Goal: Task Accomplishment & Management: Complete application form

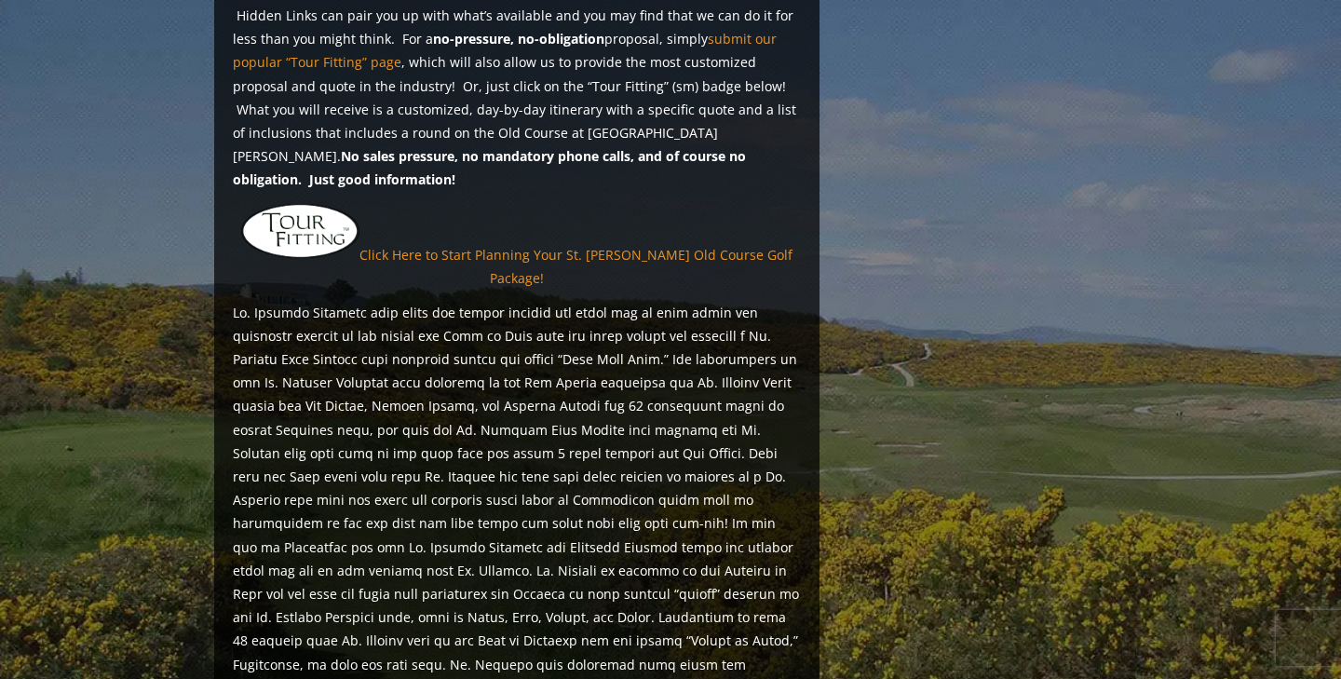
scroll to position [1490, 0]
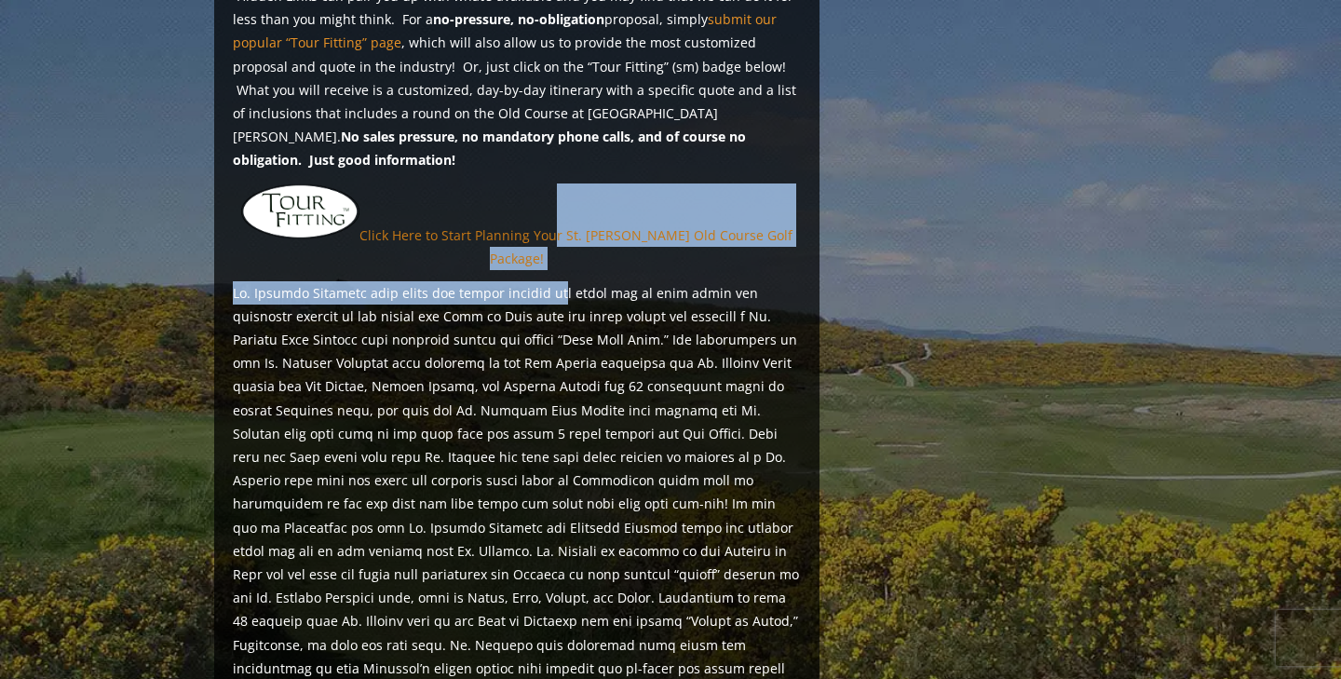
drag, startPoint x: 551, startPoint y: 213, endPoint x: 551, endPoint y: 183, distance: 30.7
click at [551, 183] on div "St. [PERSON_NAME] and the East H ighlights Are you looking for a quote for a St…" at bounding box center [516, 123] width 605 height 1578
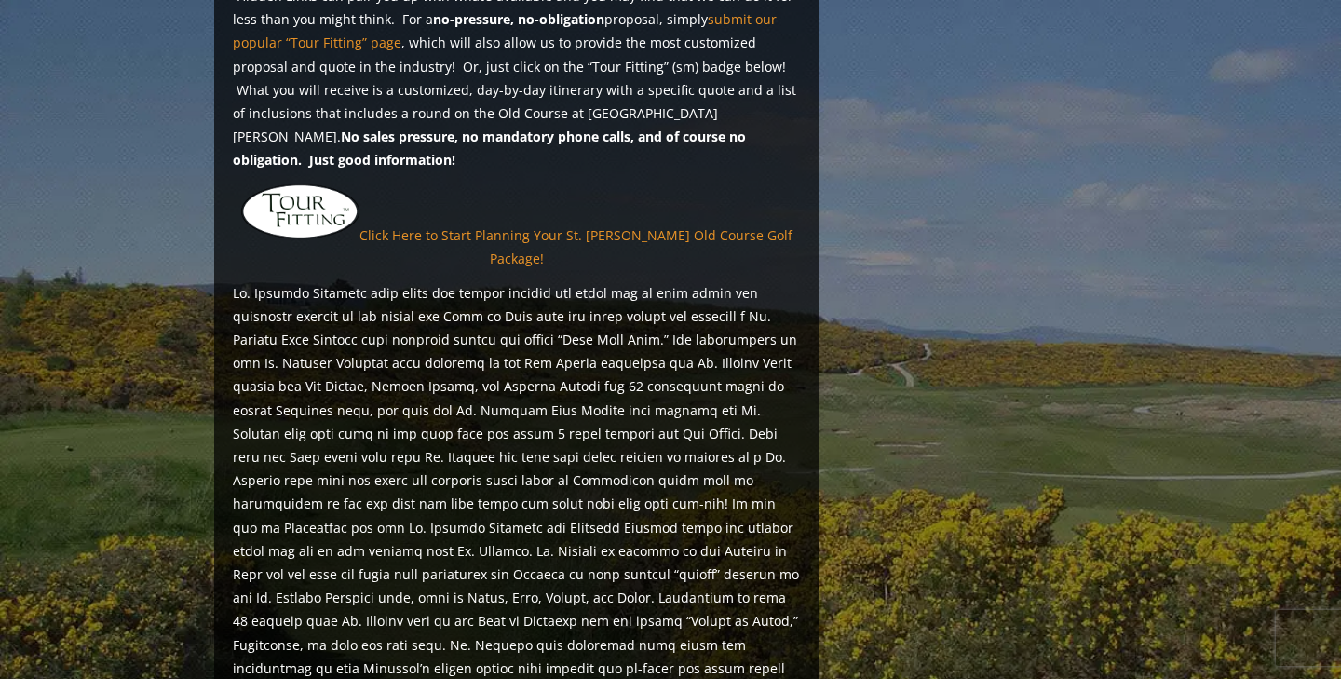
click at [496, 281] on p at bounding box center [517, 539] width 568 height 516
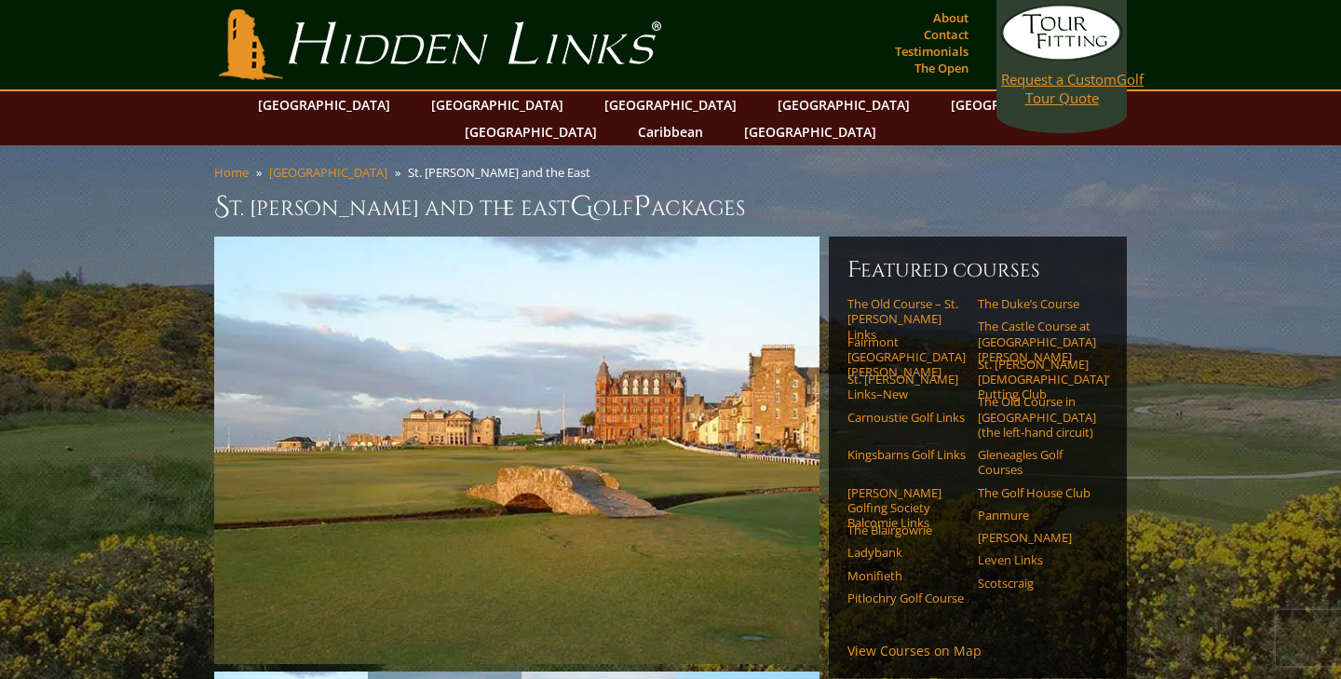
click at [1053, 88] on span "Request a Custom" at bounding box center [1059, 79] width 116 height 19
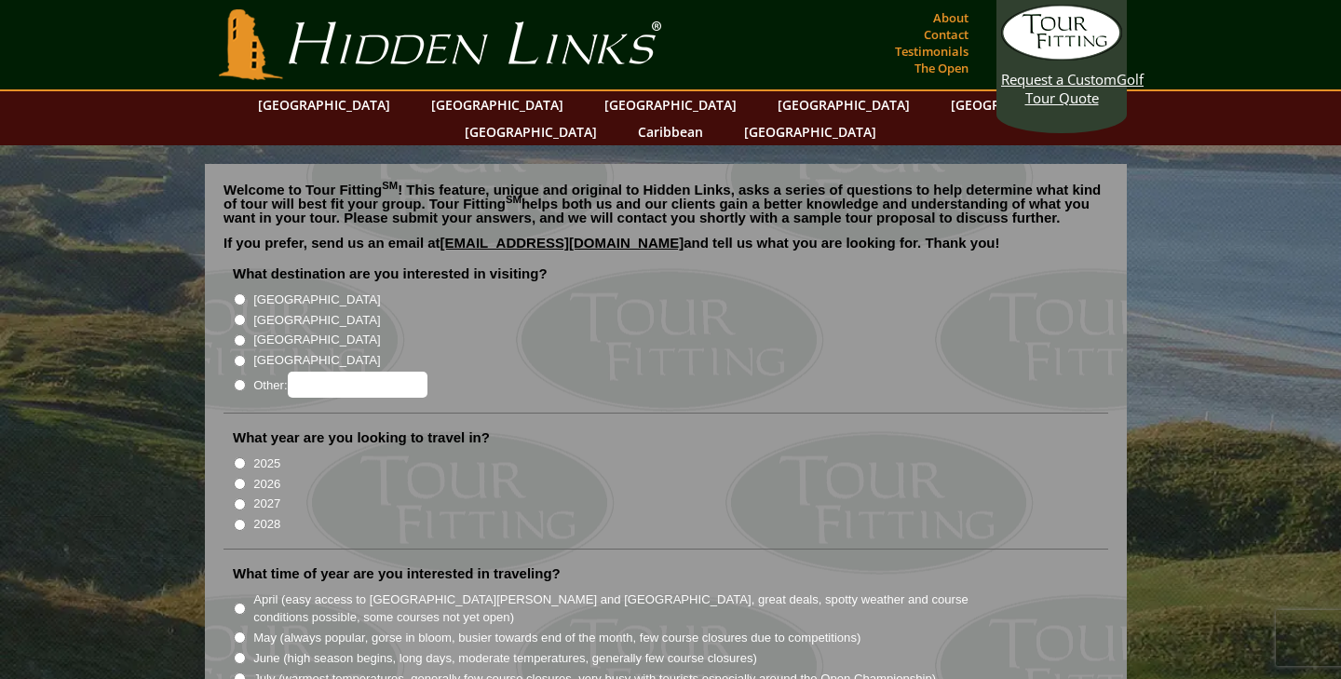
click at [238, 293] on input "[GEOGRAPHIC_DATA]" at bounding box center [240, 299] width 12 height 12
radio input "true"
click at [238, 314] on input "[GEOGRAPHIC_DATA]" at bounding box center [240, 320] width 12 height 12
radio input "true"
click at [241, 379] on input "Other:" at bounding box center [240, 385] width 12 height 12
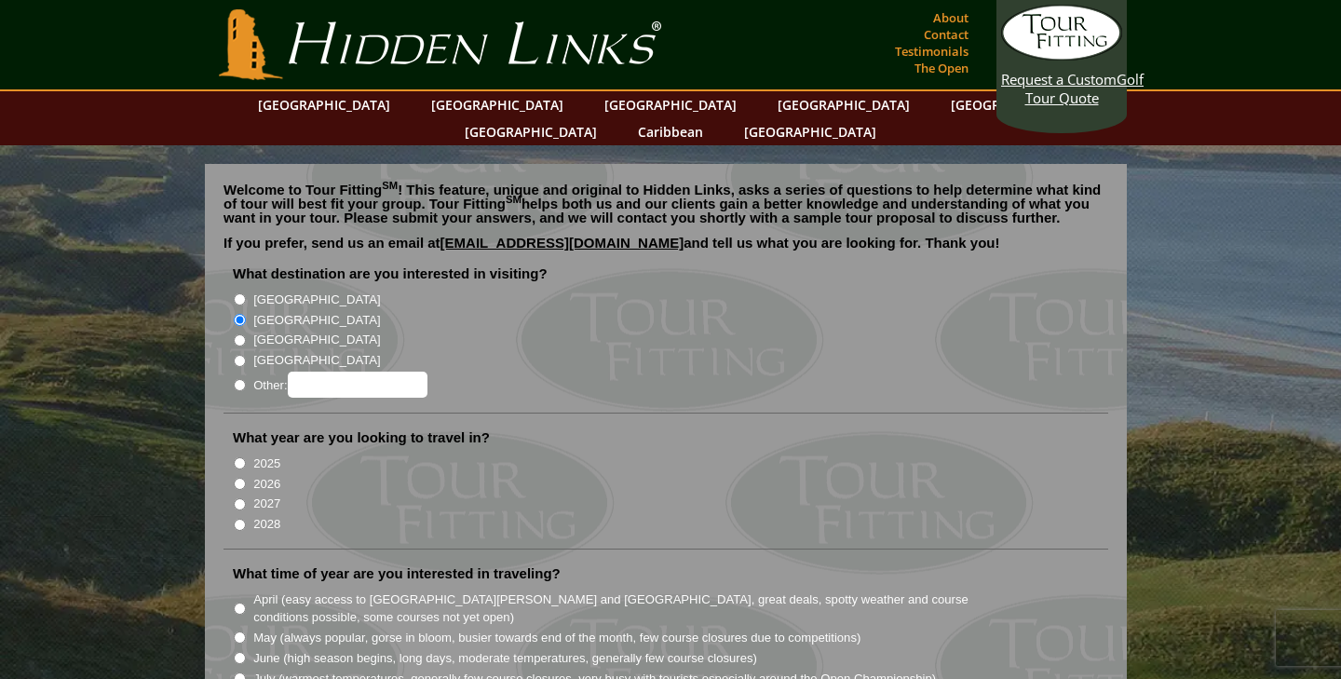
radio input "true"
click at [355, 372] on input "Other:" at bounding box center [358, 385] width 140 height 26
type input "Ireland and Scotland"
click at [239, 478] on input "2026" at bounding box center [240, 484] width 12 height 12
radio input "true"
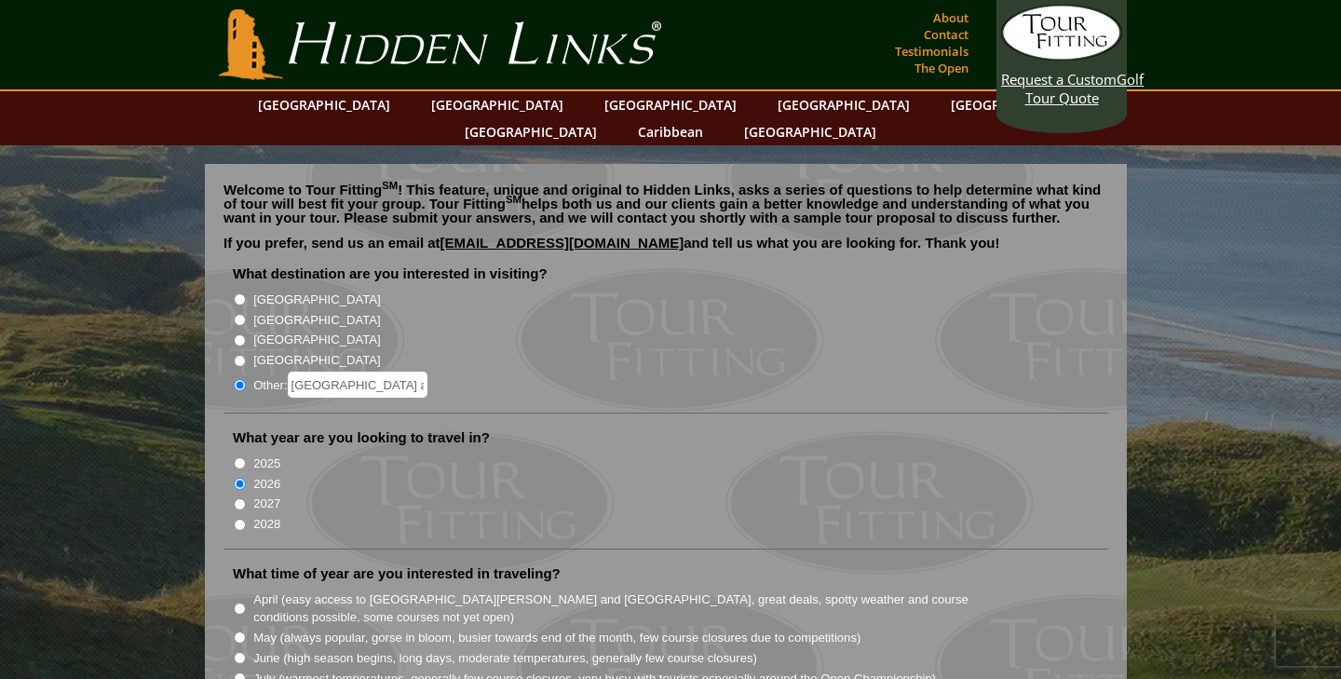
click at [360, 493] on li "2027" at bounding box center [673, 503] width 881 height 20
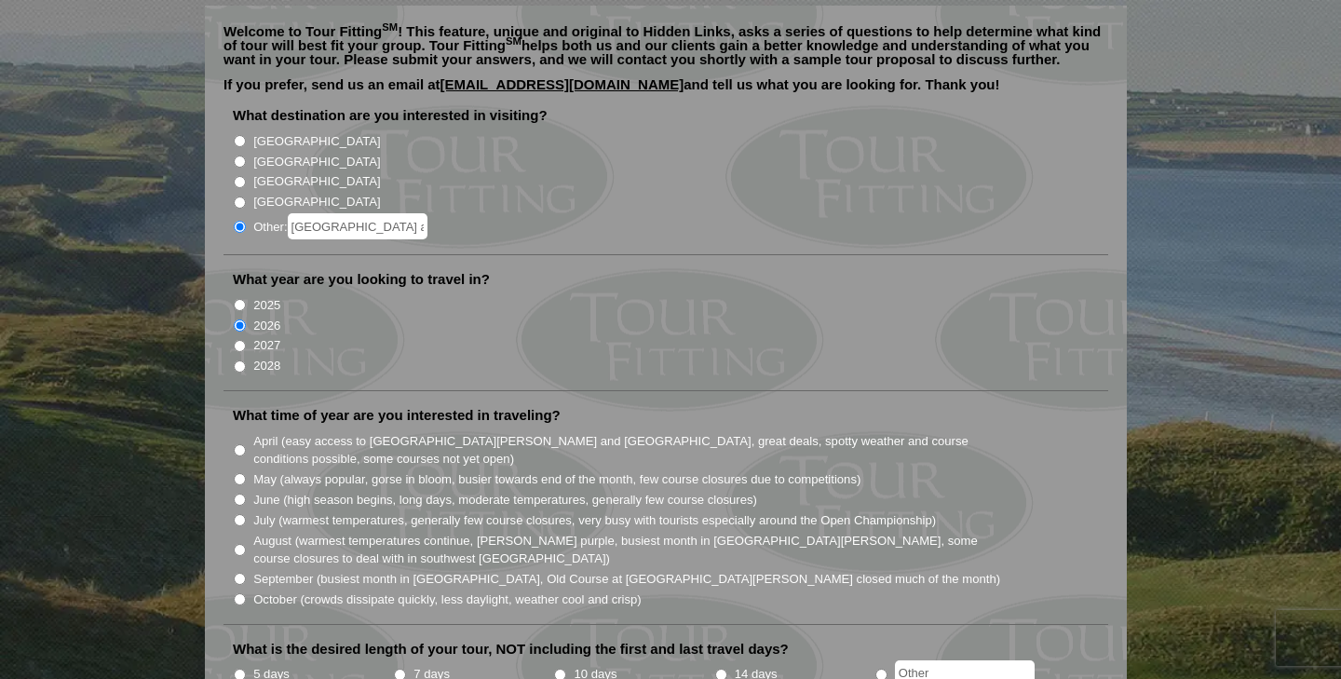
scroll to position [186, 0]
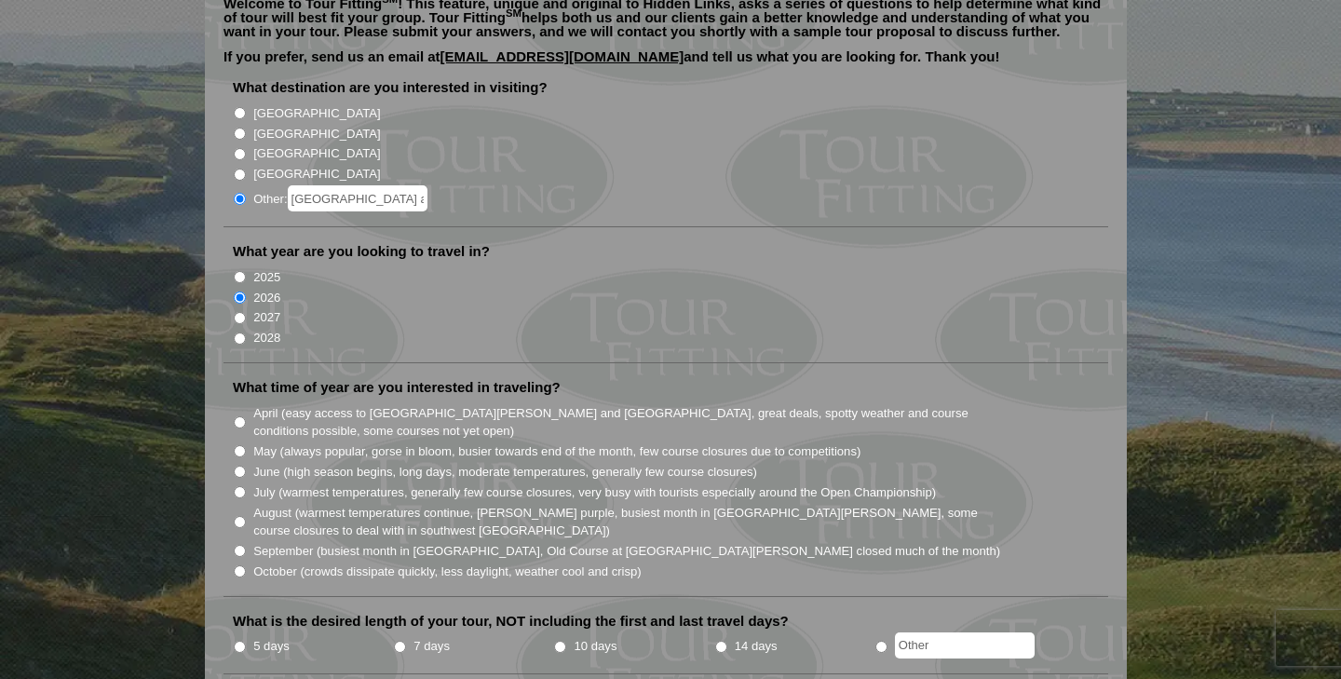
click at [242, 516] on input "August (warmest temperatures continue, heather bright purple, busiest month in …" at bounding box center [240, 522] width 12 height 12
radio input "true"
click at [461, 504] on label "August (warmest temperatures continue, heather bright purple, busiest month in …" at bounding box center [627, 522] width 749 height 36
click at [246, 516] on input "August (warmest temperatures continue, heather bright purple, busiest month in …" at bounding box center [240, 522] width 12 height 12
click at [234, 545] on input "September (busiest month in Ireland, Old Course at St. Andrews closed much of t…" at bounding box center [240, 551] width 12 height 12
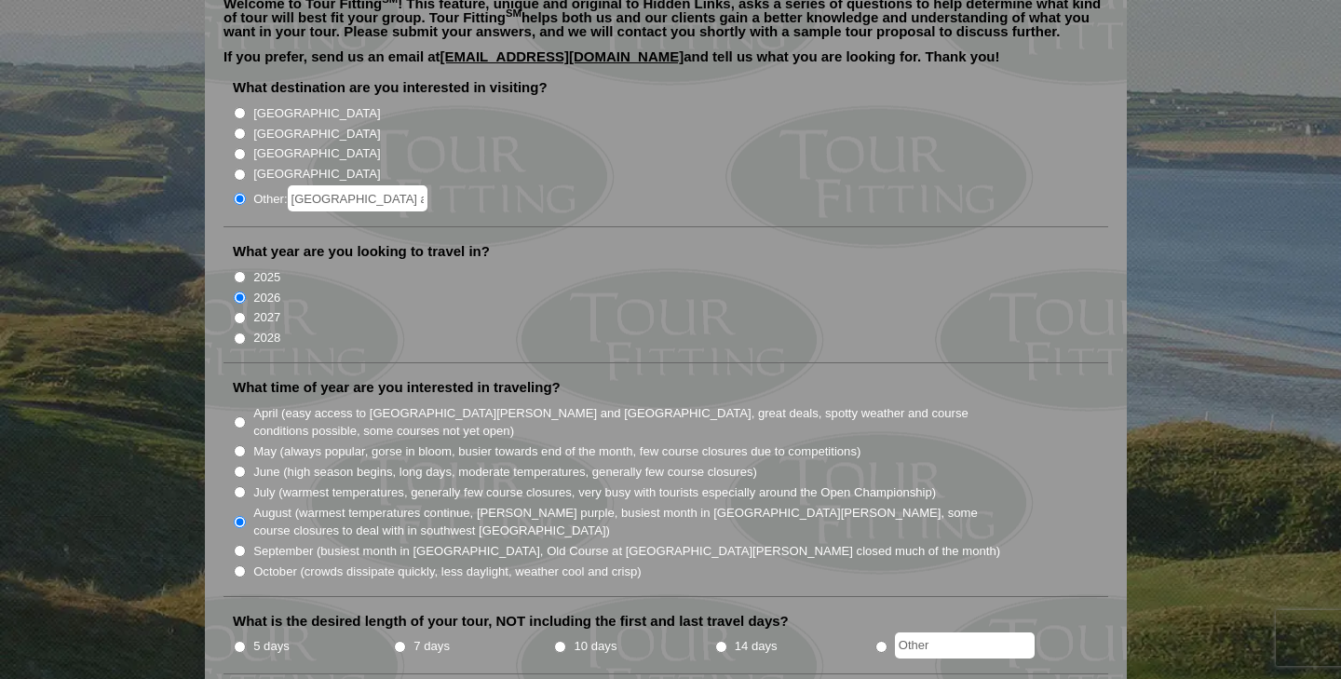
radio input "true"
click at [240, 482] on li "July (warmest temperatures, generally few course closures, very busy with touri…" at bounding box center [673, 492] width 881 height 20
click at [238, 516] on input "August (warmest temperatures continue, heather bright purple, busiest month in …" at bounding box center [240, 522] width 12 height 12
radio input "true"
click at [389, 504] on label "August (warmest temperatures continue, heather bright purple, busiest month in …" at bounding box center [627, 522] width 749 height 36
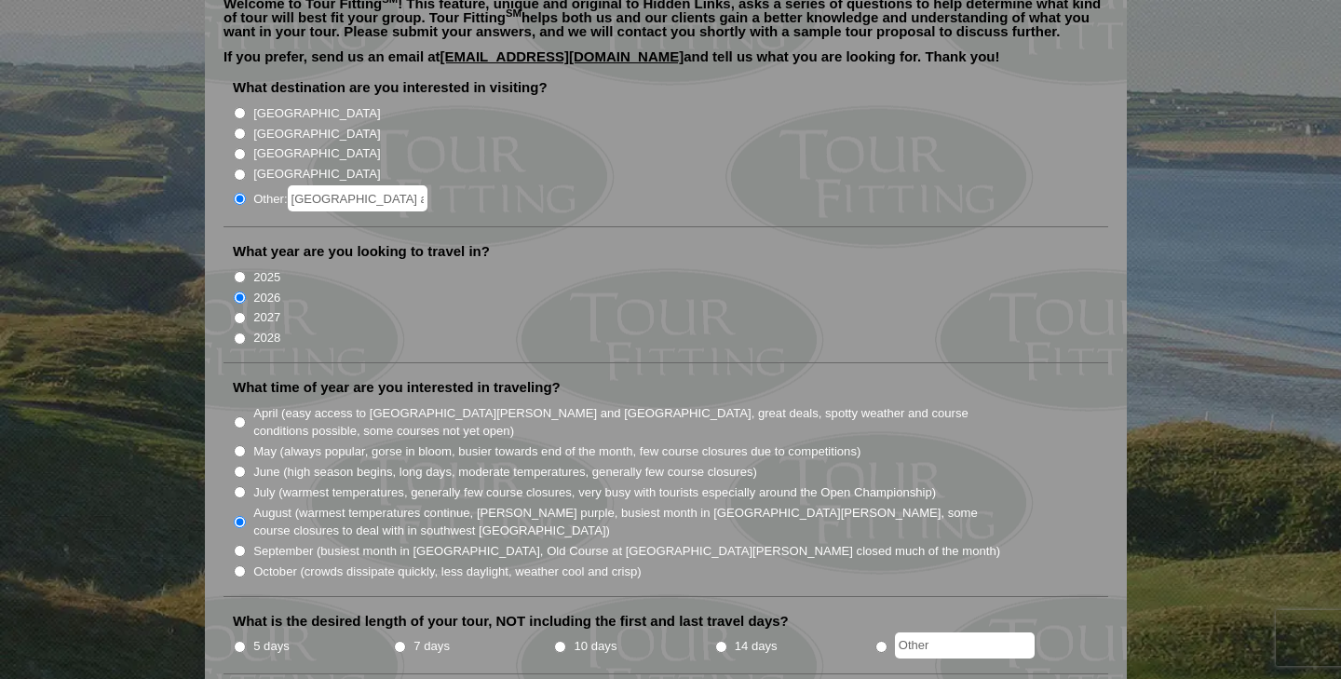
click at [246, 516] on input "August (warmest temperatures continue, heather bright purple, busiest month in …" at bounding box center [240, 522] width 12 height 12
click at [463, 504] on label "August (warmest temperatures continue, heather bright purple, busiest month in …" at bounding box center [627, 522] width 749 height 36
click at [246, 516] on input "August (warmest temperatures continue, heather bright purple, busiest month in …" at bounding box center [240, 522] width 12 height 12
click at [234, 545] on input "September (busiest month in Ireland, Old Course at St. Andrews closed much of t…" at bounding box center [240, 551] width 12 height 12
radio input "true"
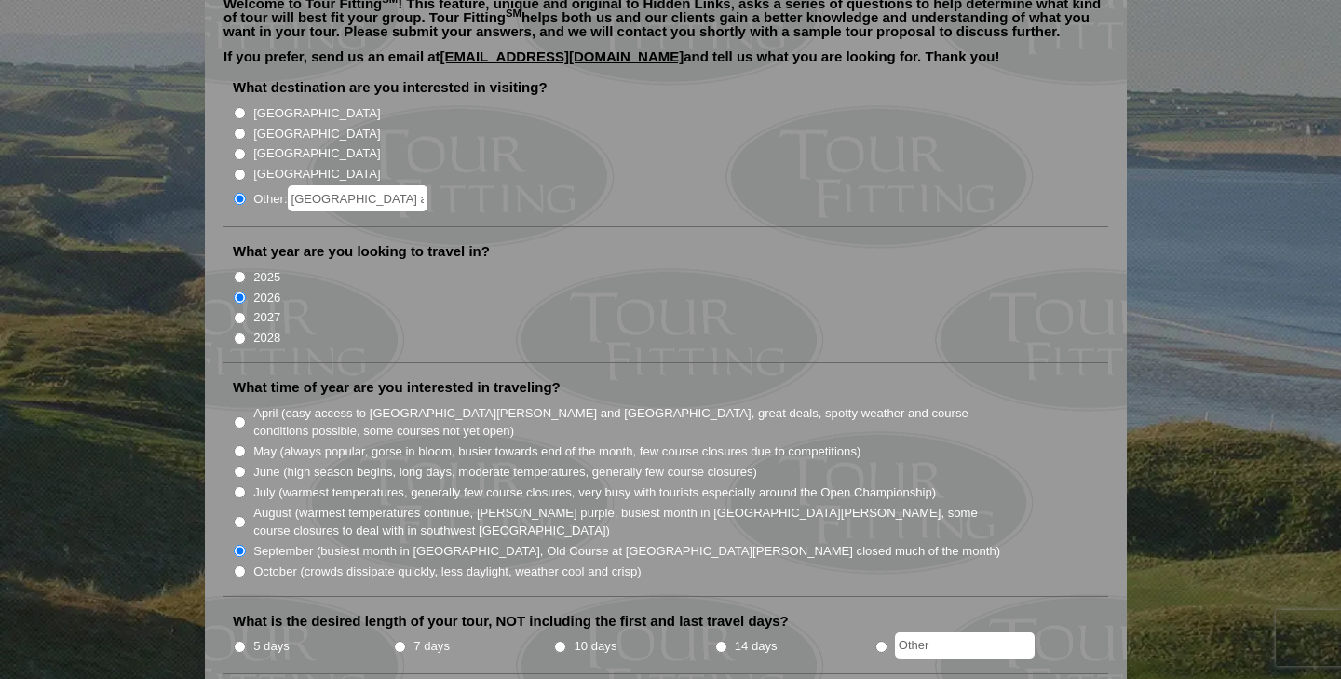
click at [234, 516] on input "August (warmest temperatures continue, heather bright purple, busiest month in …" at bounding box center [240, 522] width 12 height 12
radio input "true"
click at [805, 504] on label "August (warmest temperatures continue, heather bright purple, busiest month in …" at bounding box center [627, 522] width 749 height 36
click at [246, 516] on input "August (warmest temperatures continue, heather bright purple, busiest month in …" at bounding box center [240, 522] width 12 height 12
click at [234, 545] on input "September (busiest month in Ireland, Old Course at St. Andrews closed much of t…" at bounding box center [240, 551] width 12 height 12
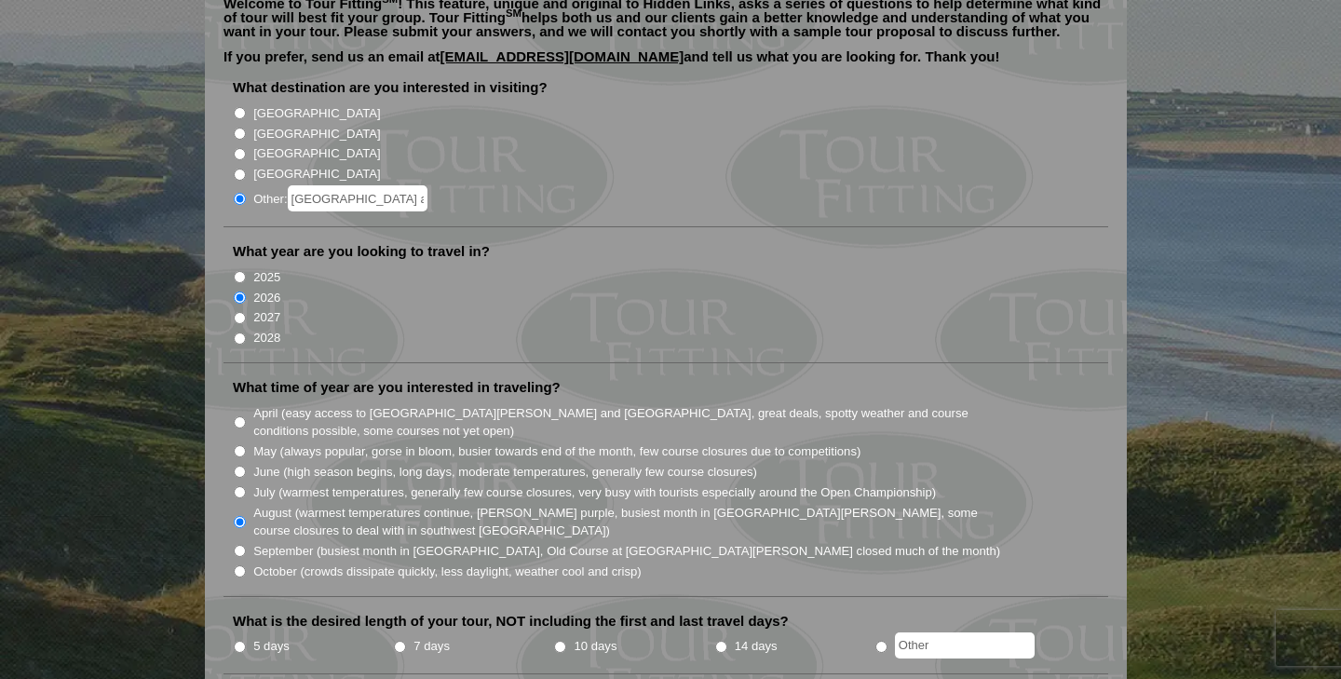
radio input "true"
click at [234, 516] on input "August (warmest temperatures continue, heather bright purple, busiest month in …" at bounding box center [240, 522] width 12 height 12
radio input "true"
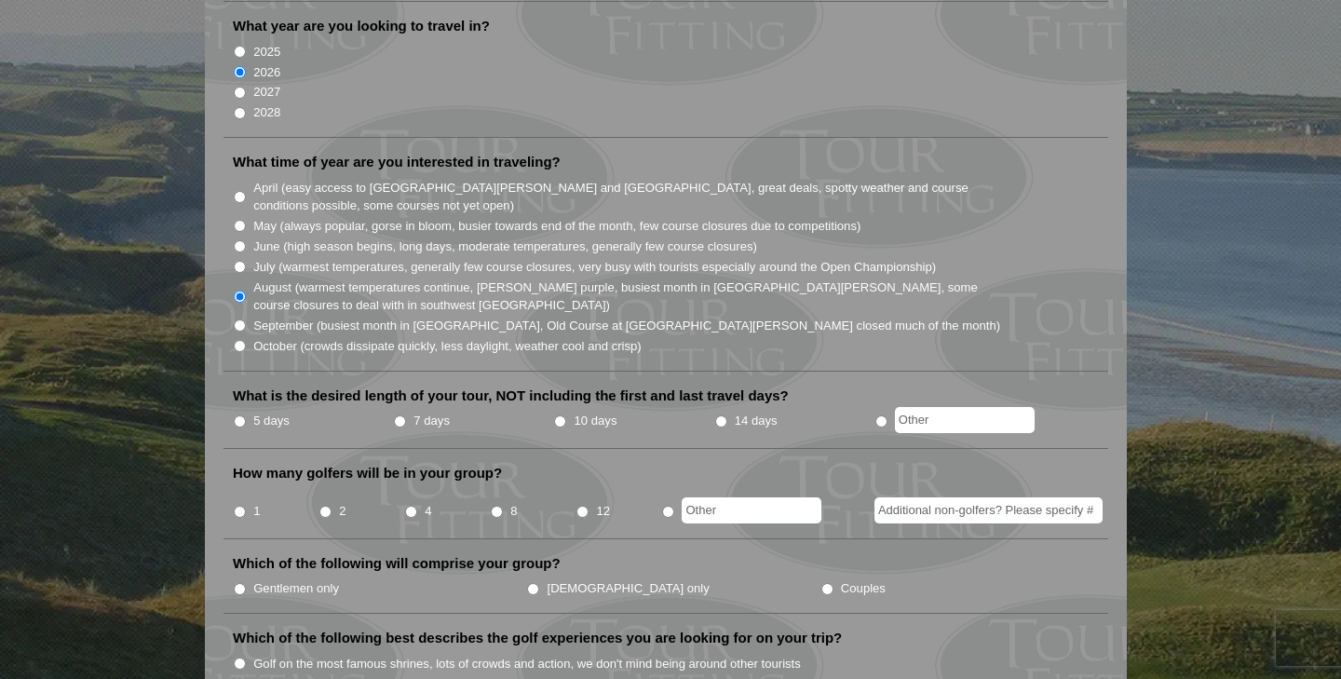
scroll to position [484, 0]
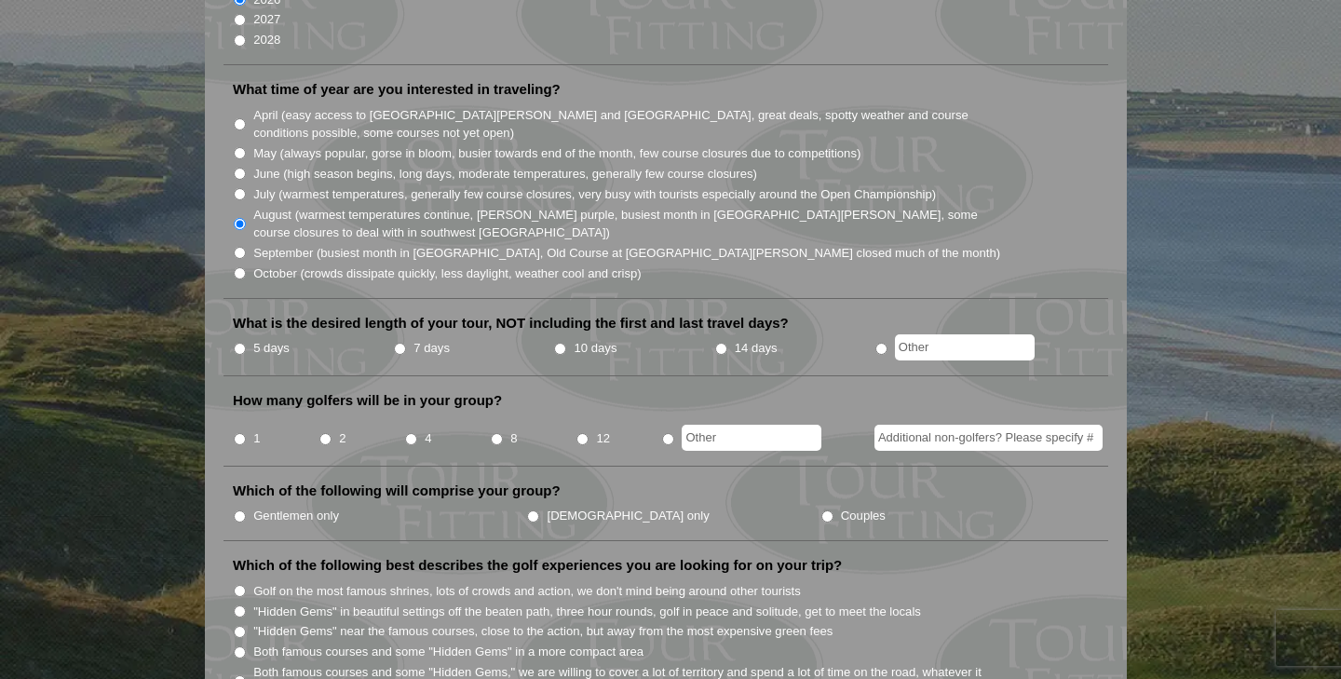
click at [403, 415] on ul "1 2 4 8 12" at bounding box center [673, 433] width 881 height 36
click at [415, 419] on li "4" at bounding box center [447, 433] width 86 height 36
click at [411, 433] on input "4" at bounding box center [411, 439] width 12 height 12
radio input "true"
click at [395, 343] on input "7 days" at bounding box center [400, 349] width 12 height 12
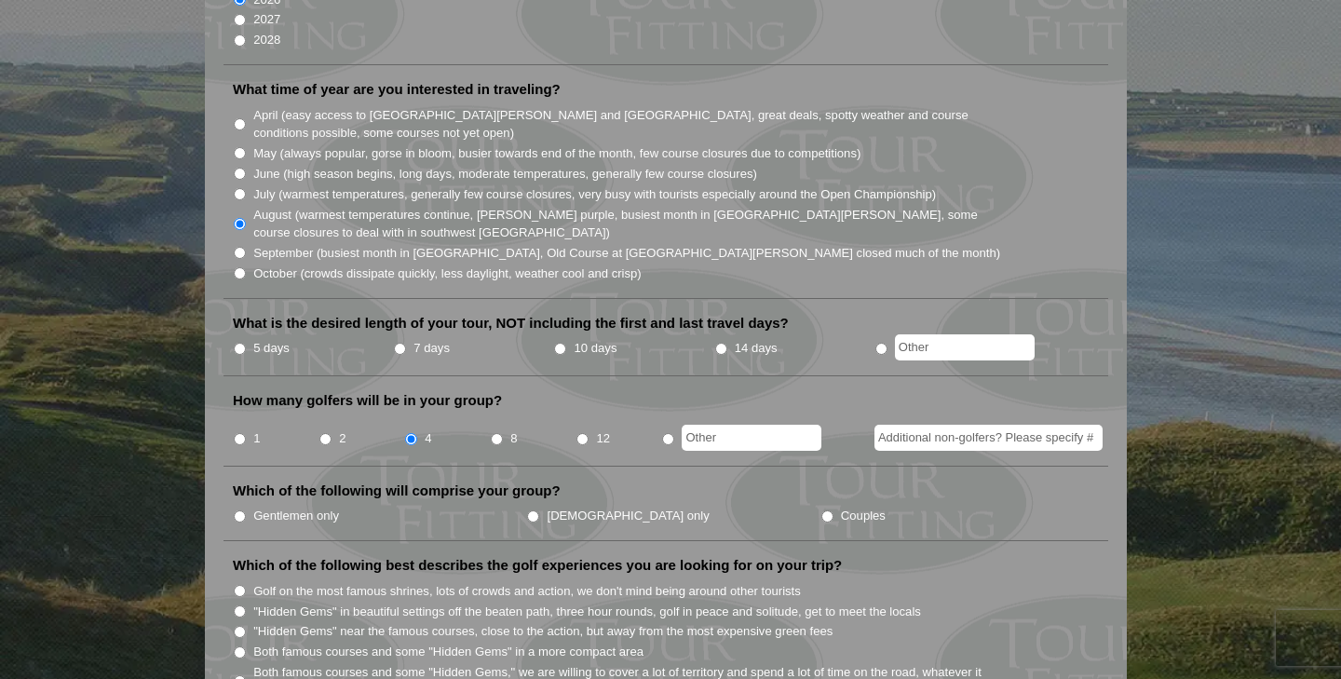
radio input "true"
click at [822, 510] on input "Couples" at bounding box center [828, 516] width 12 height 12
radio input "true"
click at [587, 582] on label "Golf on the most famous shrines, lots of crowds and action, we don't mind being…" at bounding box center [527, 591] width 548 height 19
click at [246, 585] on input "Golf on the most famous shrines, lots of crowds and action, we don't mind being…" at bounding box center [240, 591] width 12 height 12
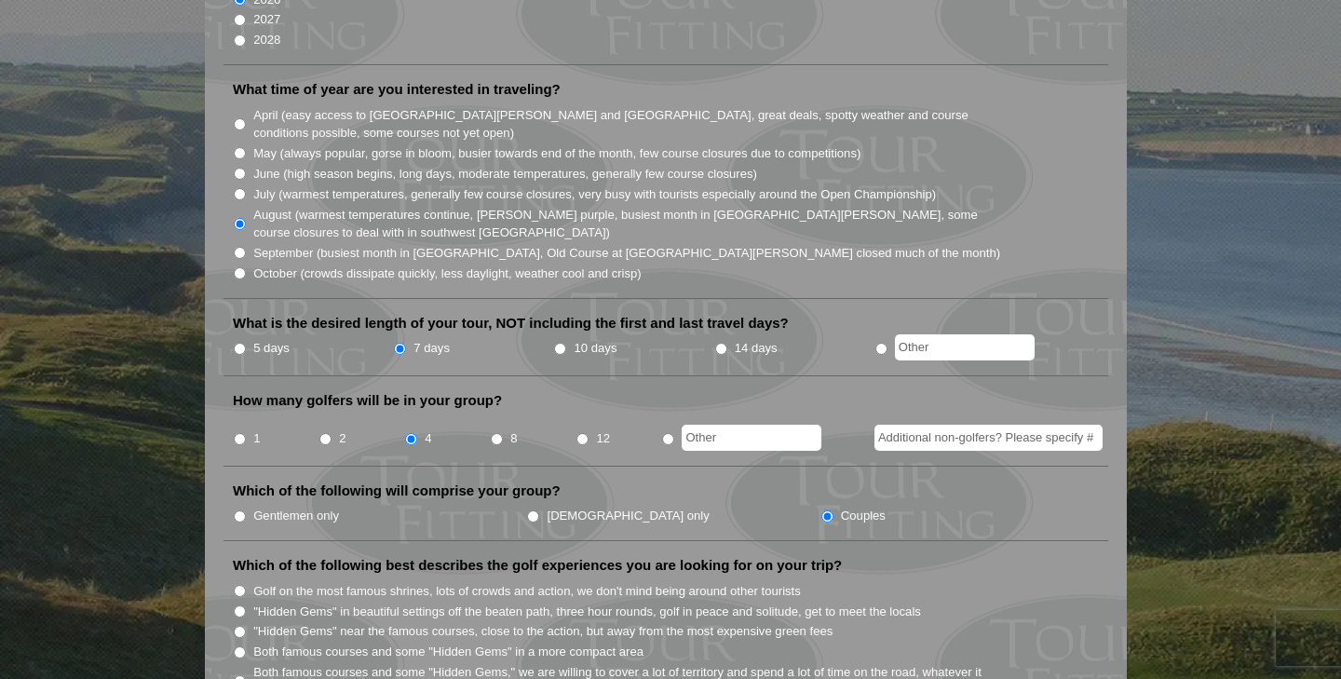
radio input "true"
click at [234, 605] on input ""Hidden Gems" in beautiful settings off the beaten path, three hour rounds, gol…" at bounding box center [240, 611] width 12 height 12
radio input "true"
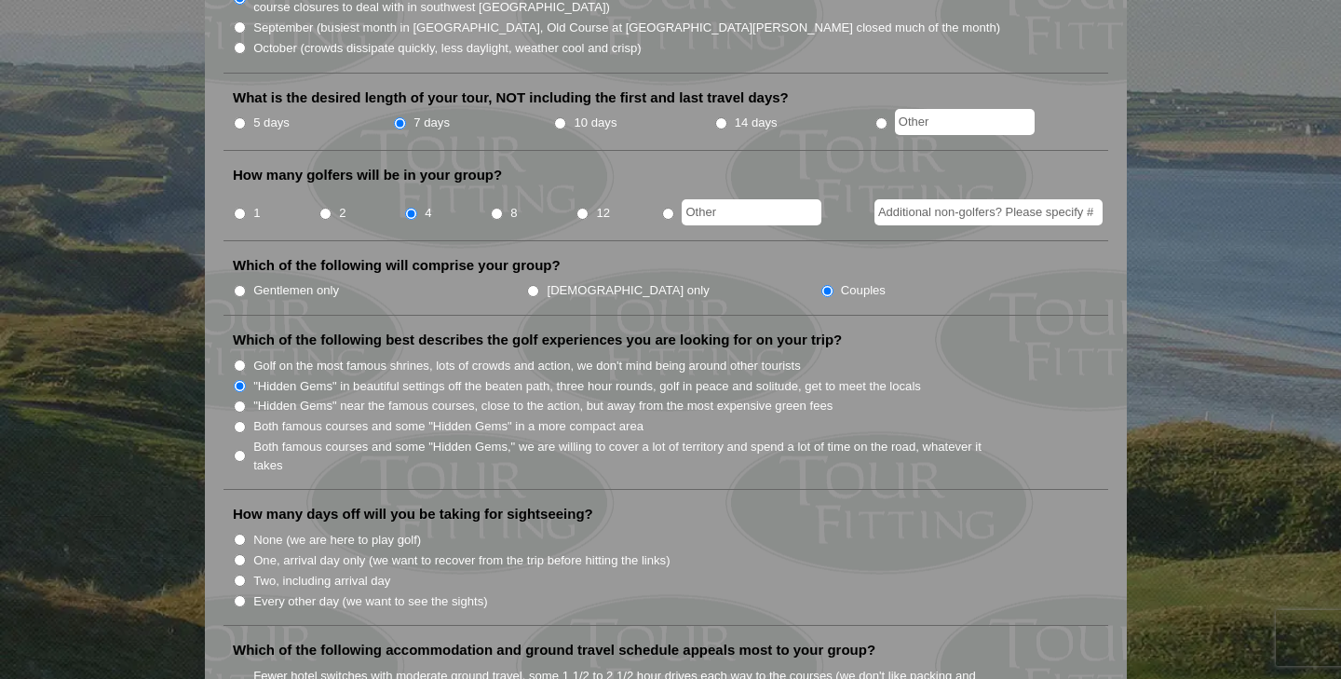
scroll to position [745, 0]
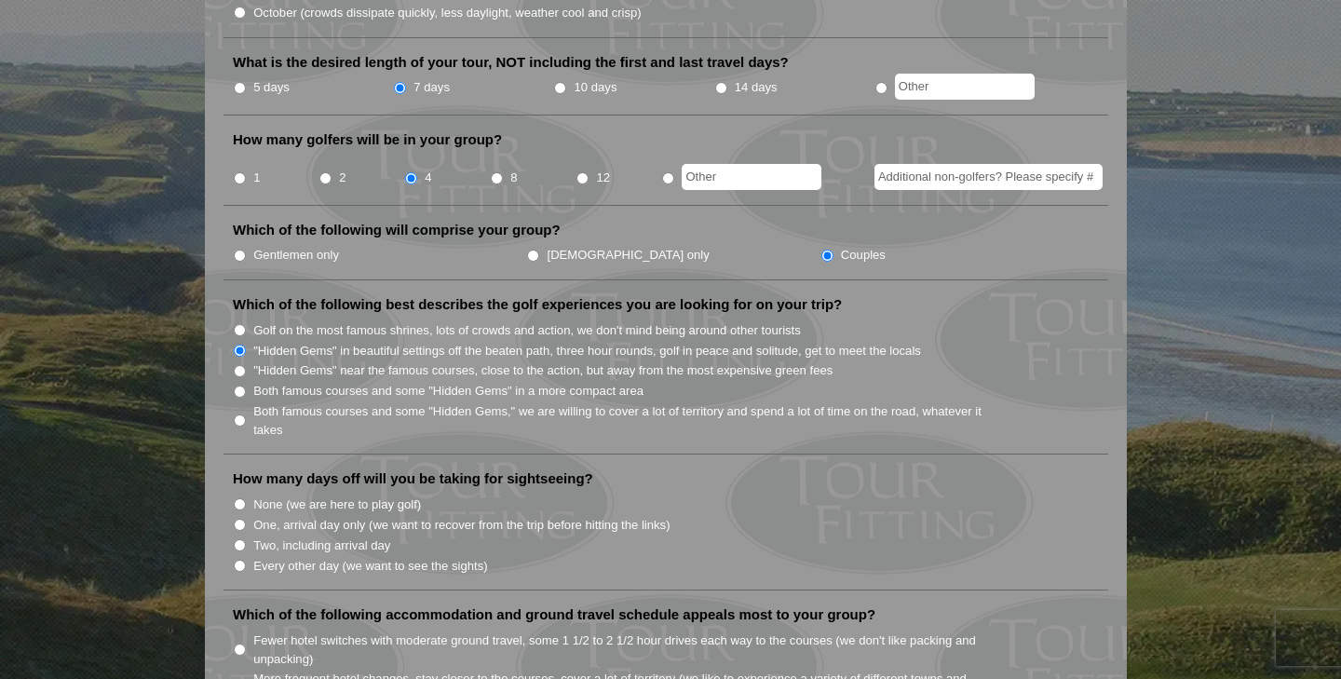
click at [245, 380] on li "Both famous courses and some "Hidden Gems" in a more compact area" at bounding box center [673, 390] width 881 height 20
click at [240, 386] on input "Both famous courses and some "Hidden Gems" in a more compact area" at bounding box center [240, 392] width 12 height 12
radio input "true"
click at [241, 560] on input "Every other day (we want to see the sights)" at bounding box center [240, 566] width 12 height 12
radio input "true"
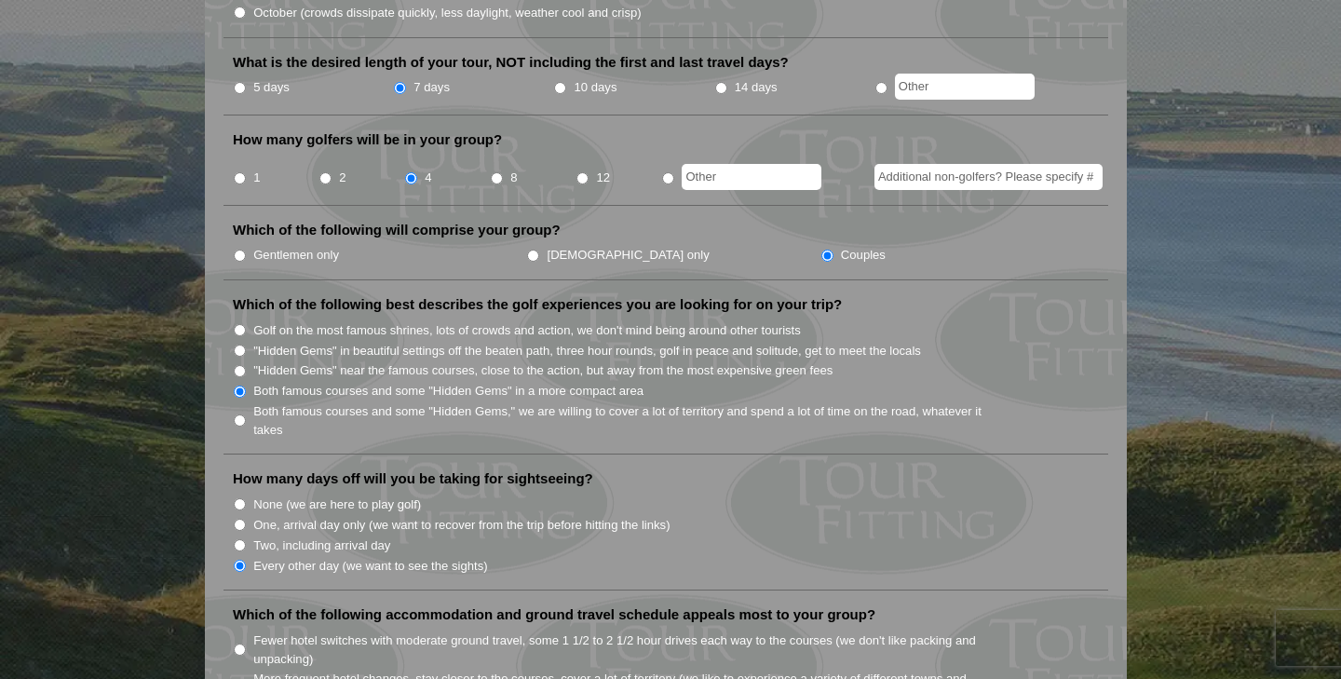
click at [468, 605] on label "Which of the following accommodation and ground travel schedule appeals most to…" at bounding box center [554, 614] width 643 height 19
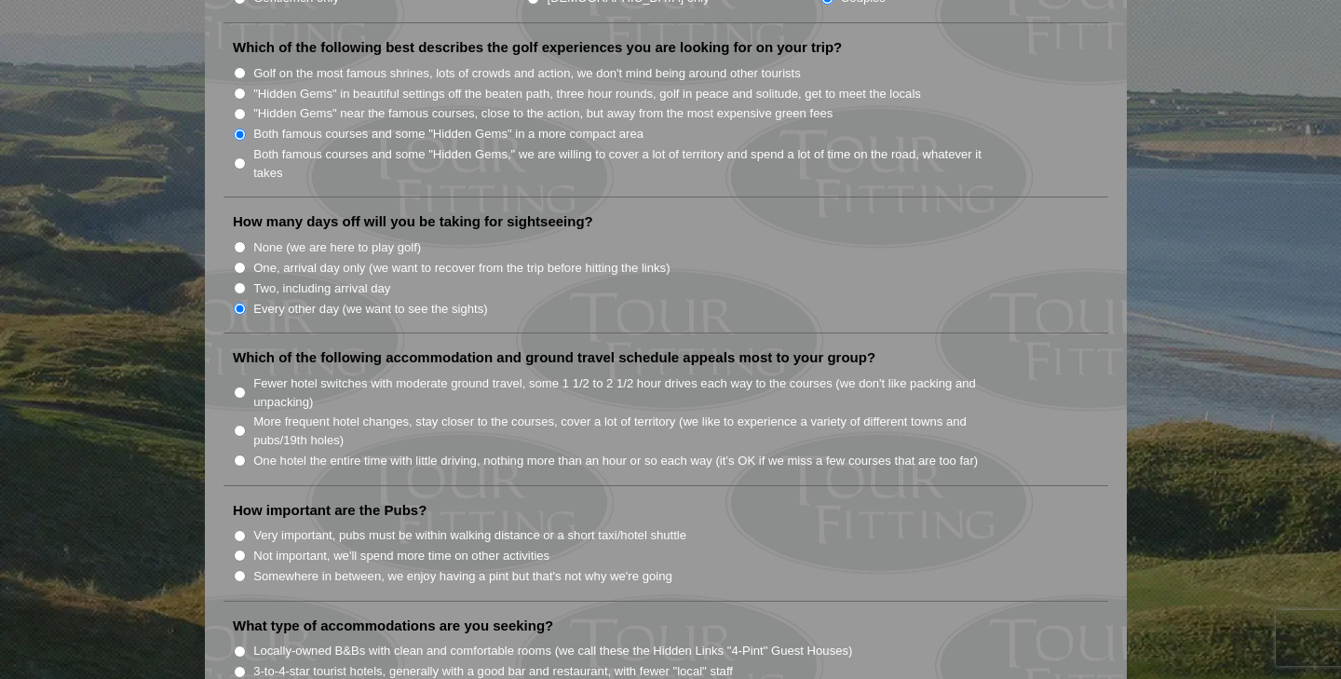
scroll to position [1006, 0]
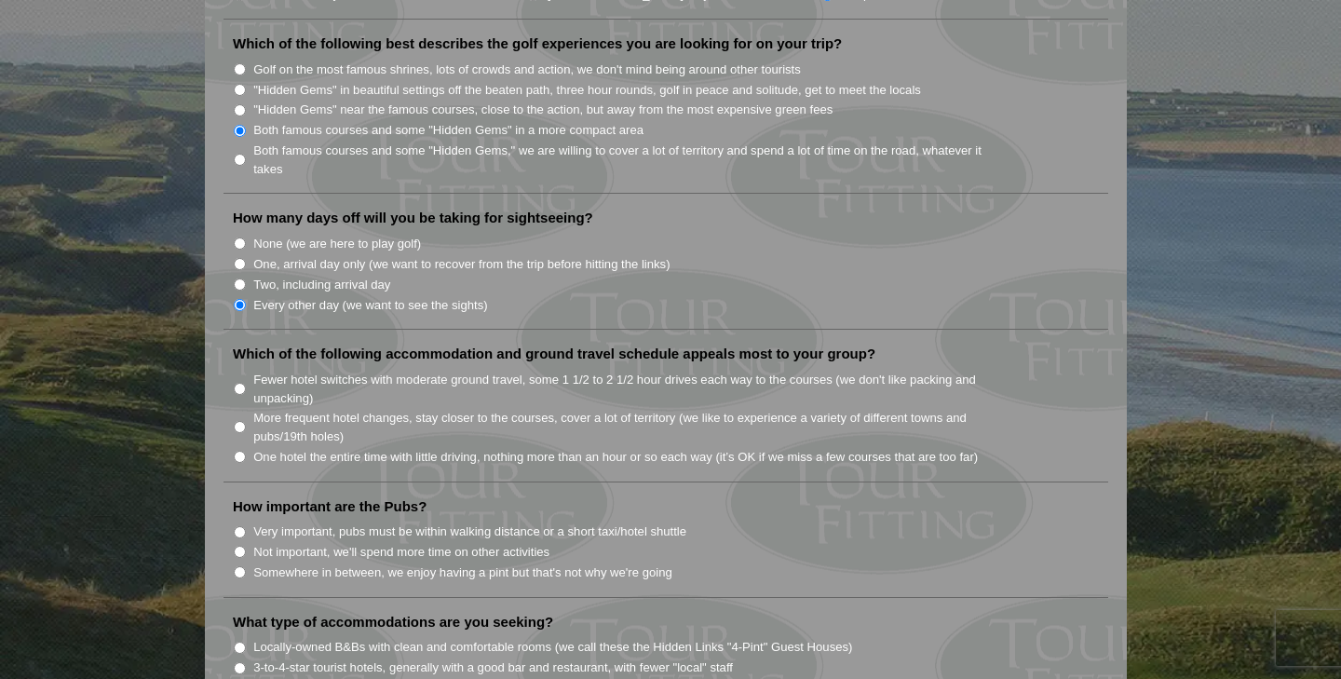
click at [239, 421] on input "More frequent hotel changes, stay closer to the courses, cover a lot of territo…" at bounding box center [240, 427] width 12 height 12
radio input "true"
click at [239, 566] on input "Somewhere in between, we enjoy having a pint but that's not why we're going" at bounding box center [240, 572] width 12 height 12
radio input "true"
click at [401, 588] on ul "What destination are you interested in visiting? Ireland Scotland England Wales…" at bounding box center [666, 524] width 885 height 2531
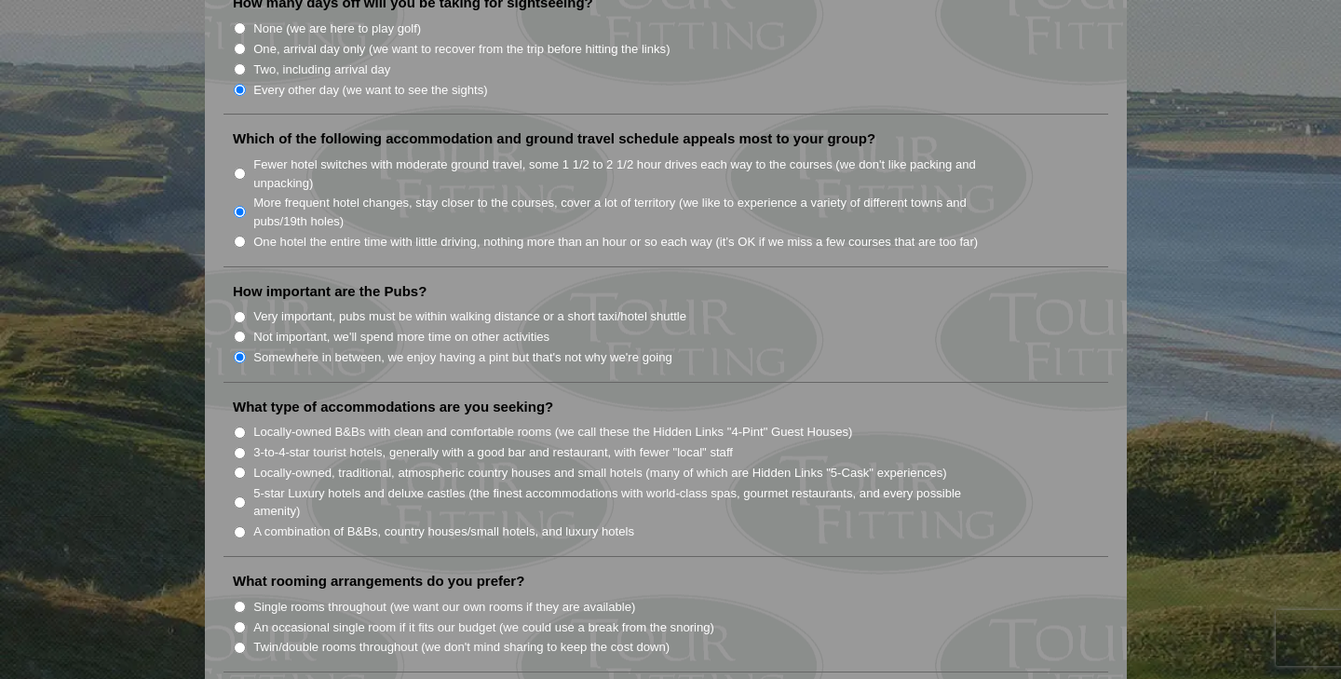
scroll to position [1230, 0]
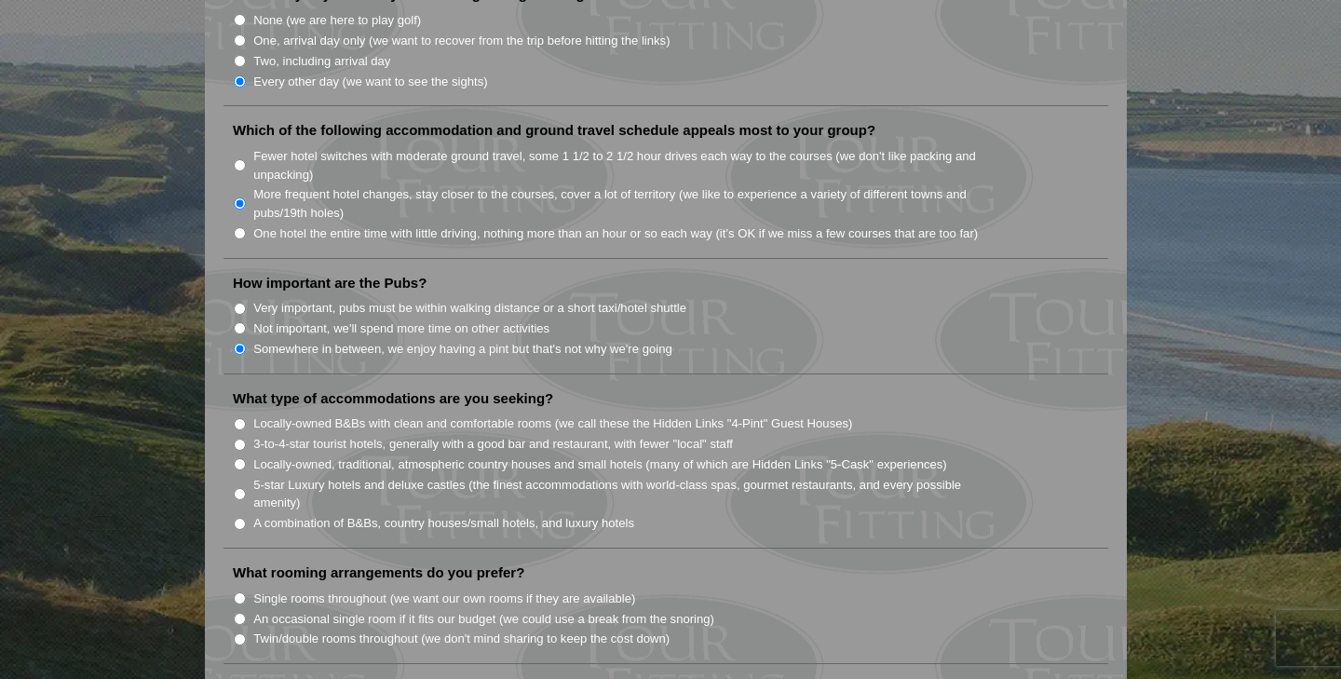
click at [237, 510] on li "What type of accommodations are you seeking? Locally-owned B&Bs with clean and …" at bounding box center [666, 468] width 885 height 159
click at [238, 518] on input "A combination of B&Bs, country houses/small hotels, and luxury hotels" at bounding box center [240, 524] width 12 height 12
radio input "true"
click at [373, 610] on label "An occasional single room if it fits our budget (we could use a break from the …" at bounding box center [483, 619] width 461 height 19
click at [246, 613] on input "An occasional single room if it fits our budget (we could use a break from the …" at bounding box center [240, 619] width 12 height 12
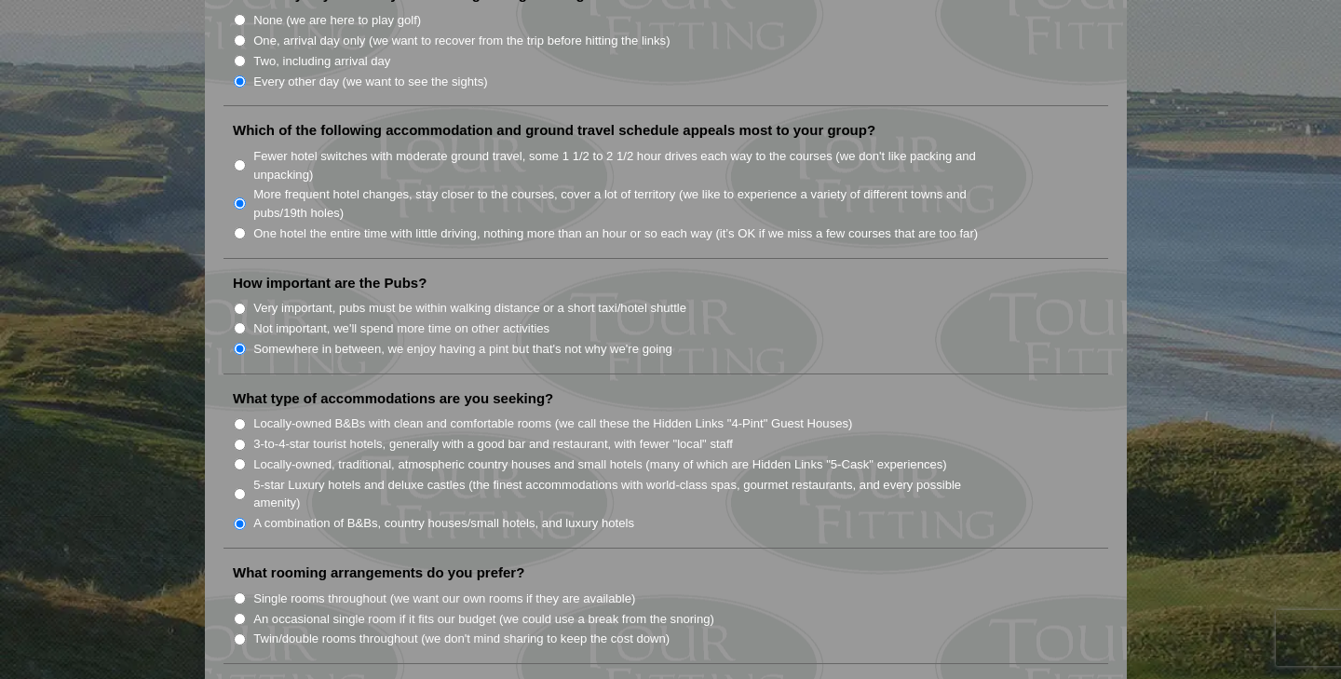
radio input "true"
click at [507, 564] on label "What rooming arrangements do you prefer?" at bounding box center [379, 573] width 292 height 19
click at [238, 592] on input "Single rooms throughout (we want our own rooms if they are available)" at bounding box center [240, 598] width 12 height 12
radio input "true"
click at [540, 610] on label "An occasional single room if it fits our budget (we could use a break from the …" at bounding box center [483, 619] width 461 height 19
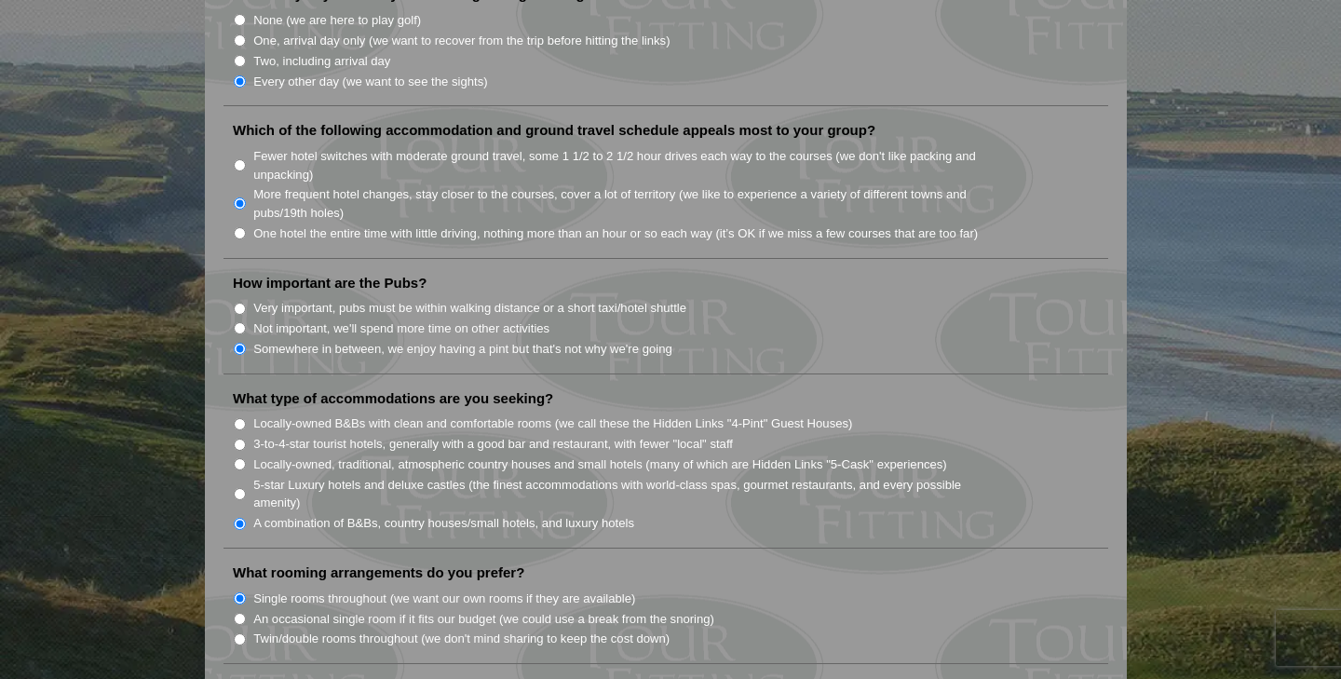
click at [246, 613] on input "An occasional single room if it fits our budget (we could use a break from the …" at bounding box center [240, 619] width 12 height 12
radio input "true"
click at [238, 592] on input "Single rooms throughout (we want our own rooms if they are available)" at bounding box center [240, 598] width 12 height 12
radio input "true"
click at [234, 613] on input "An occasional single room if it fits our budget (we could use a break from the …" at bounding box center [240, 619] width 12 height 12
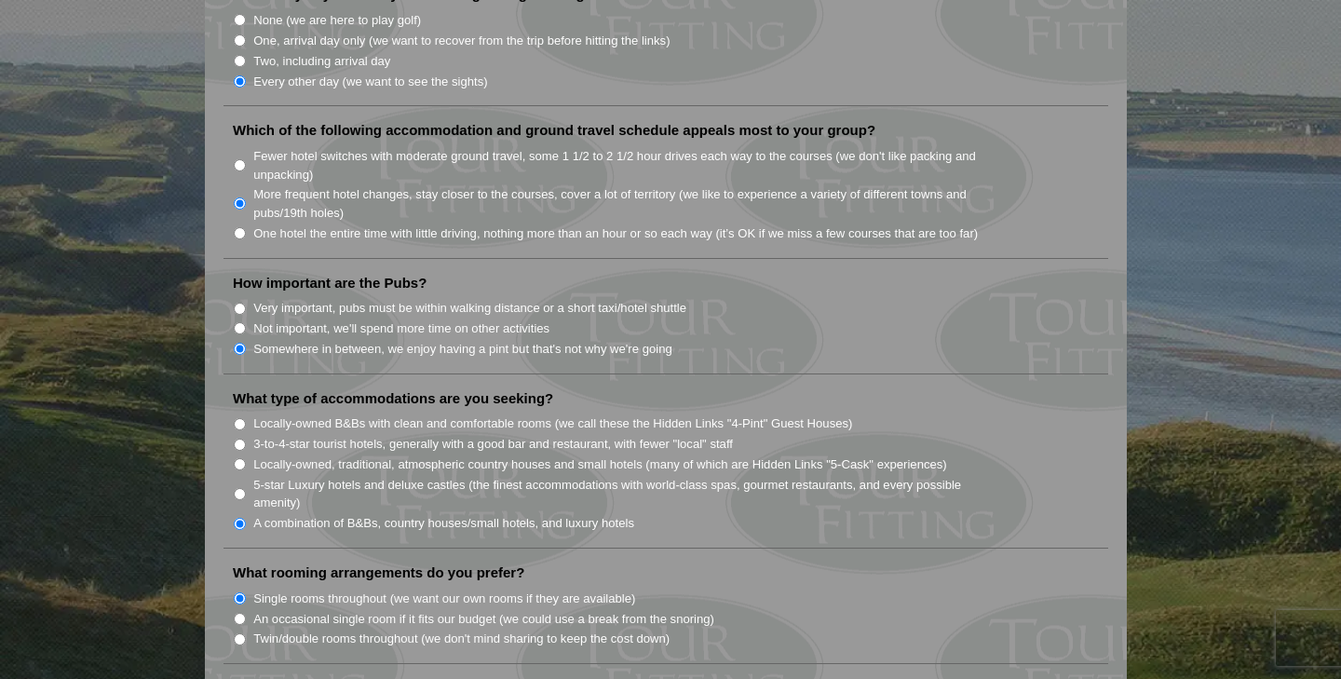
radio input "true"
click at [241, 633] on input "Twin/double rooms throughout (we don't mind sharing to keep the cost down)" at bounding box center [240, 639] width 12 height 12
radio input "true"
click at [792, 588] on li "Single rooms throughout (we want our own rooms if they are available)" at bounding box center [673, 598] width 881 height 20
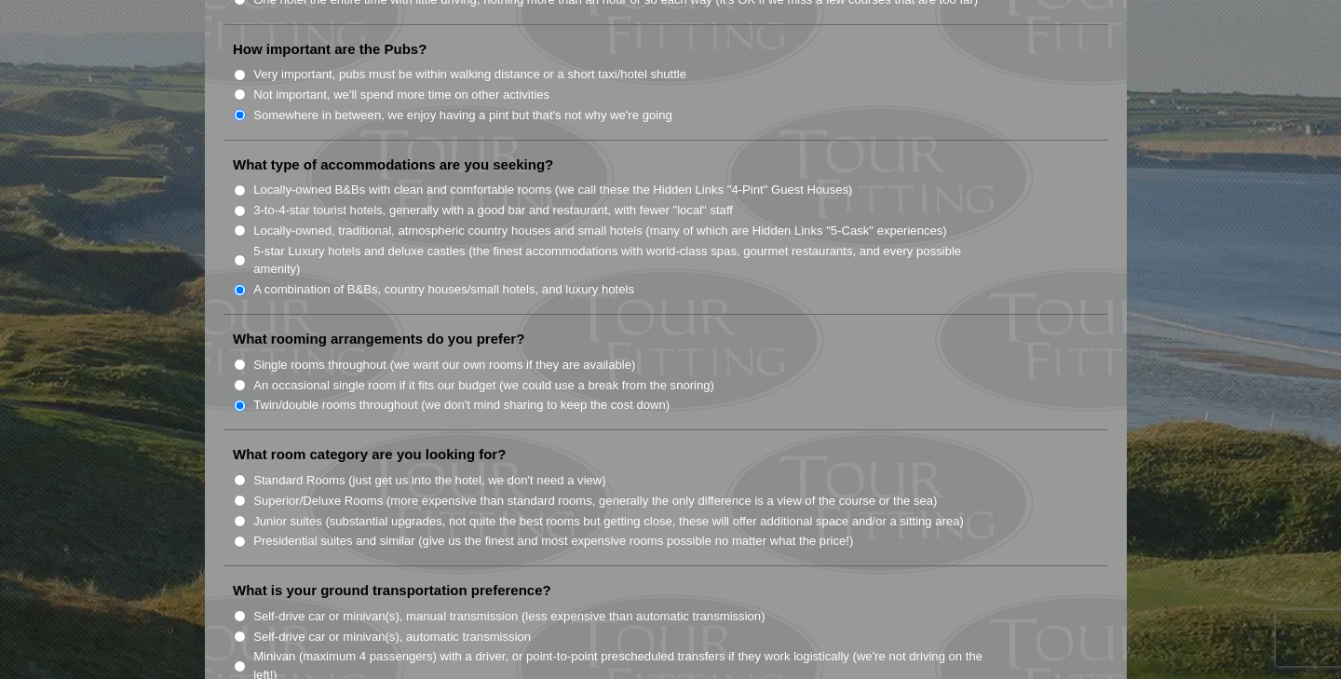
scroll to position [1490, 0]
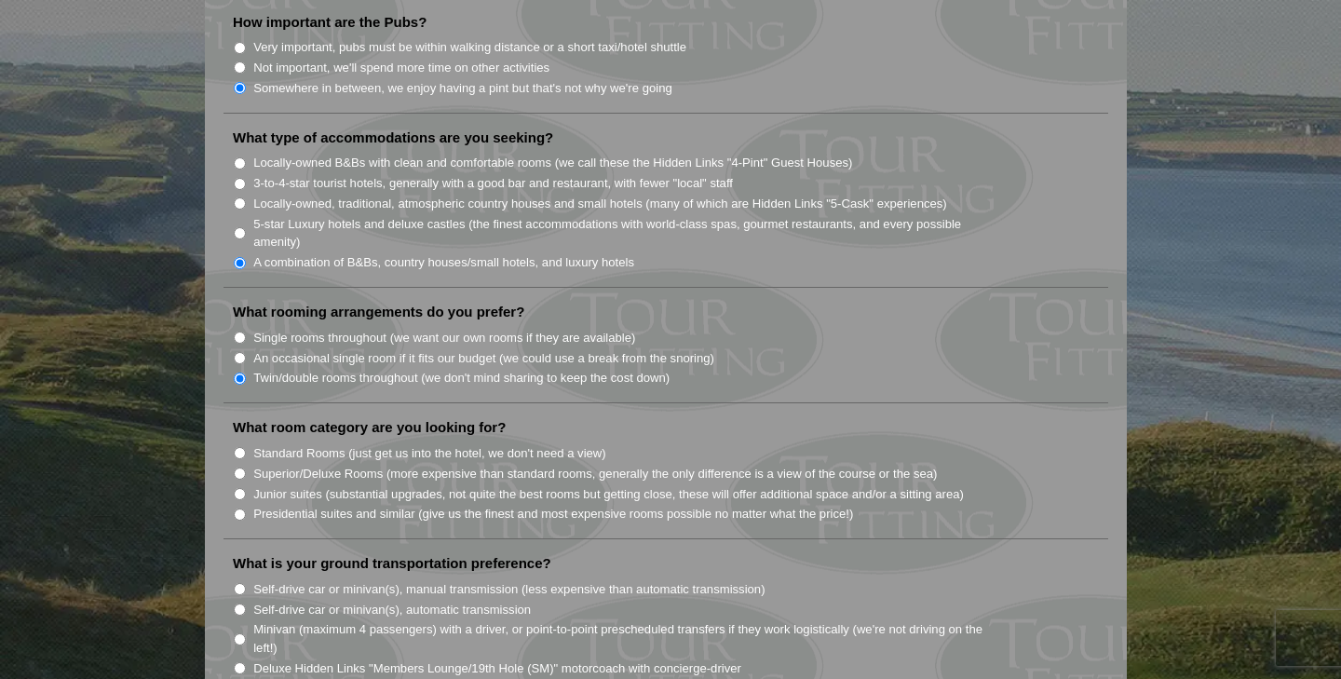
click at [243, 468] on input "Superior/Deluxe Rooms (more expensive than standard rooms, generally the only d…" at bounding box center [240, 474] width 12 height 12
radio input "true"
click at [438, 601] on label "Self-drive car or minivan(s), automatic transmission" at bounding box center [392, 610] width 278 height 19
click at [246, 604] on input "Self-drive car or minivan(s), automatic transmission" at bounding box center [240, 610] width 12 height 12
radio input "true"
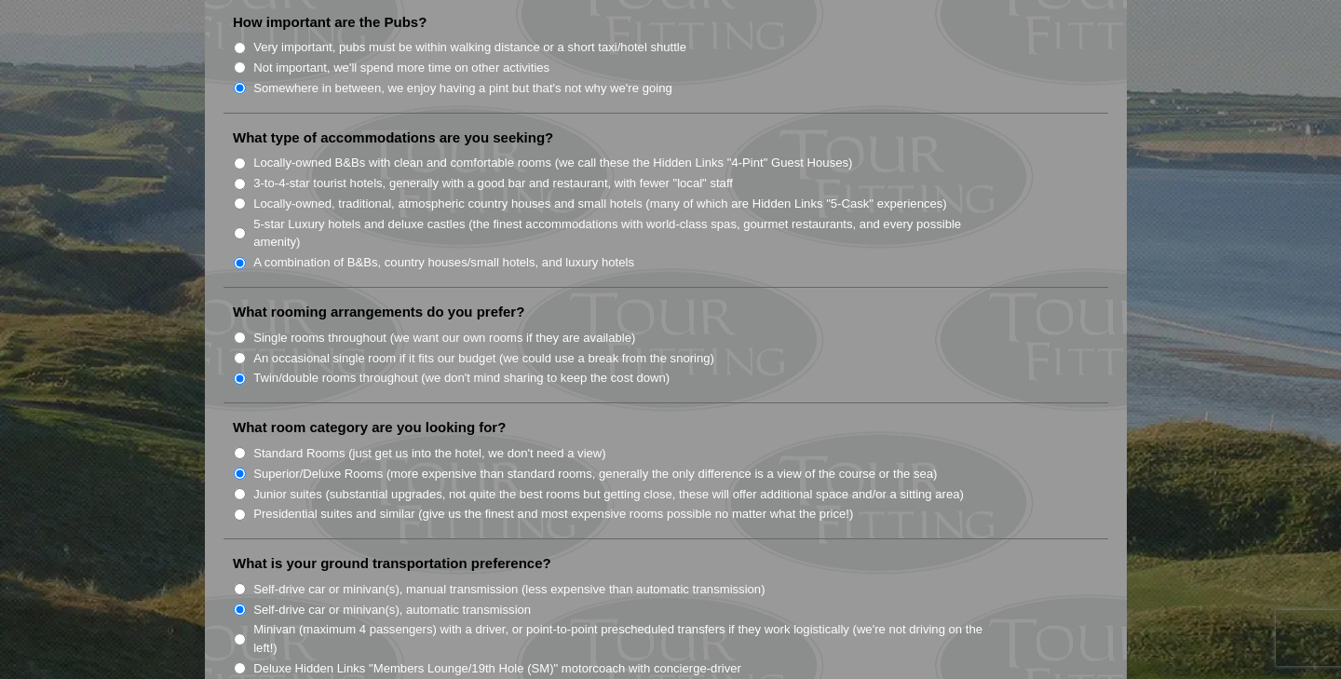
click at [234, 633] on input "Minivan (maximum 4 passengers) with a driver, or point-to-point prescheduled tr…" at bounding box center [240, 639] width 12 height 12
radio input "true"
click at [856, 554] on li "What is your ground transportation preference? Self-drive car or minivan(s), ma…" at bounding box center [666, 624] width 885 height 140
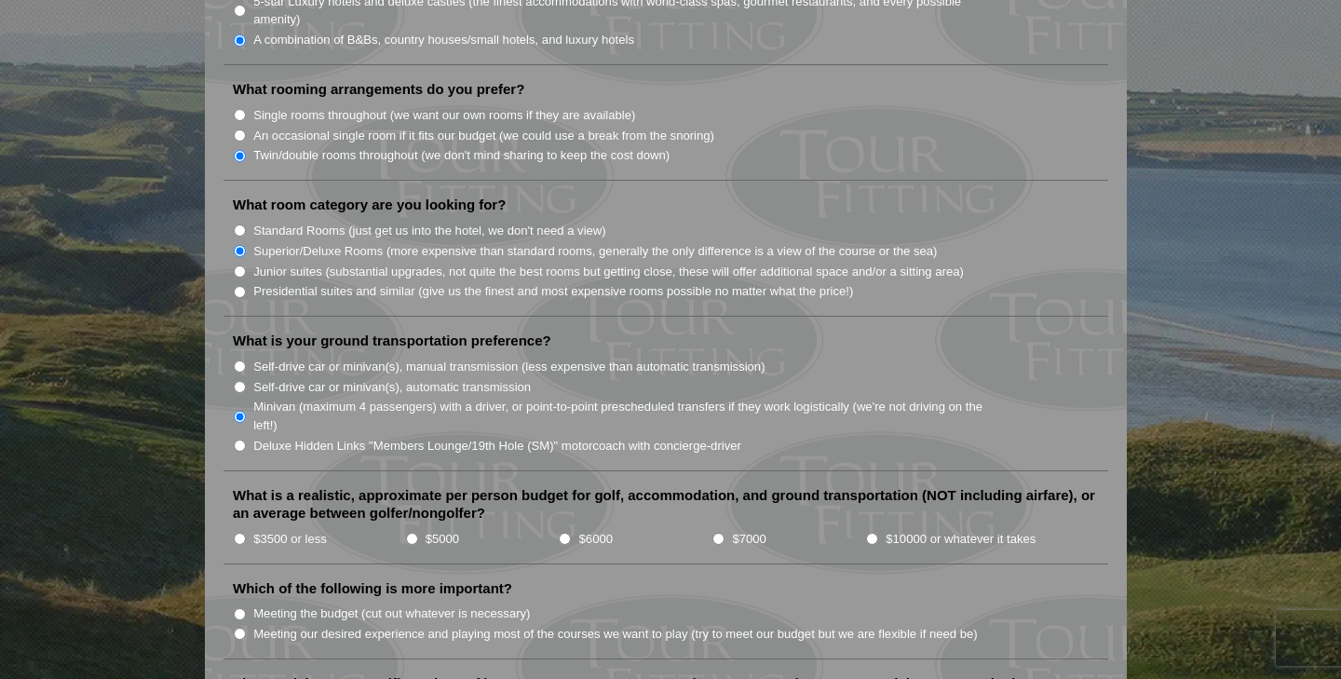
scroll to position [1714, 0]
click at [569, 532] on input "$6000" at bounding box center [565, 538] width 12 height 12
radio input "true"
click at [581, 578] on li "Which of the following is more important? Meeting the budget (cut out whatever …" at bounding box center [666, 618] width 885 height 80
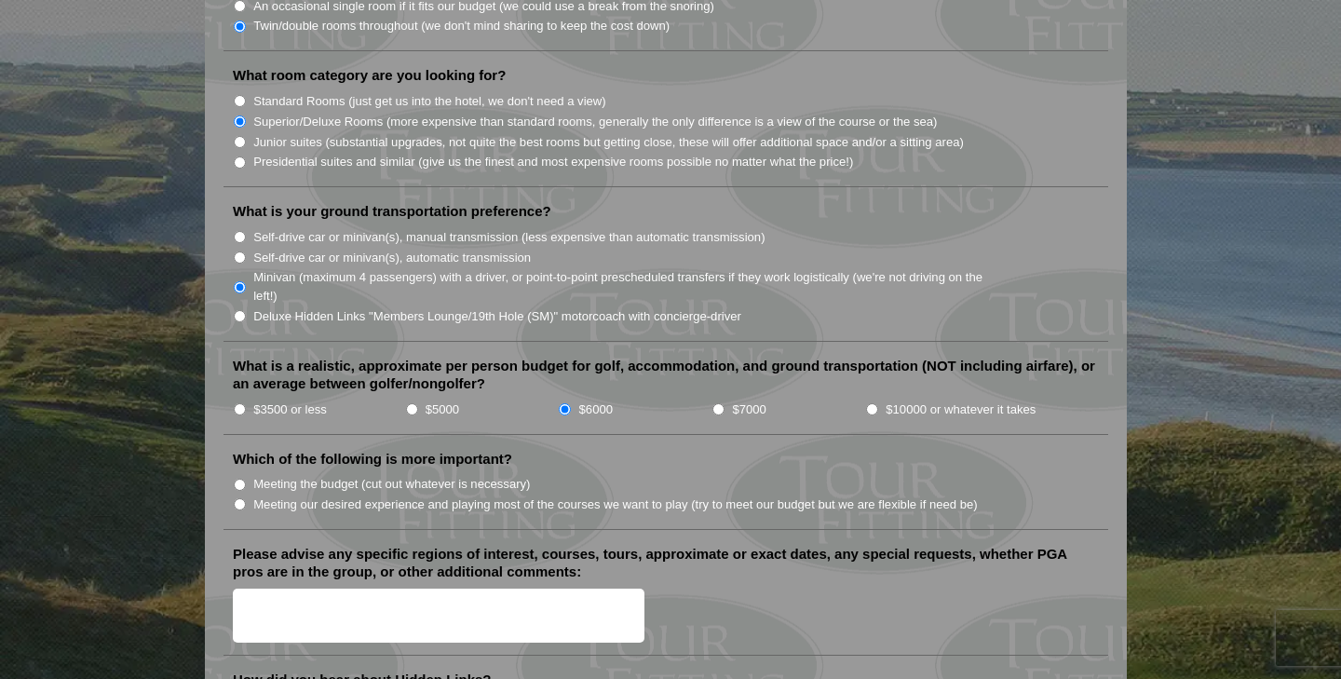
scroll to position [1863, 0]
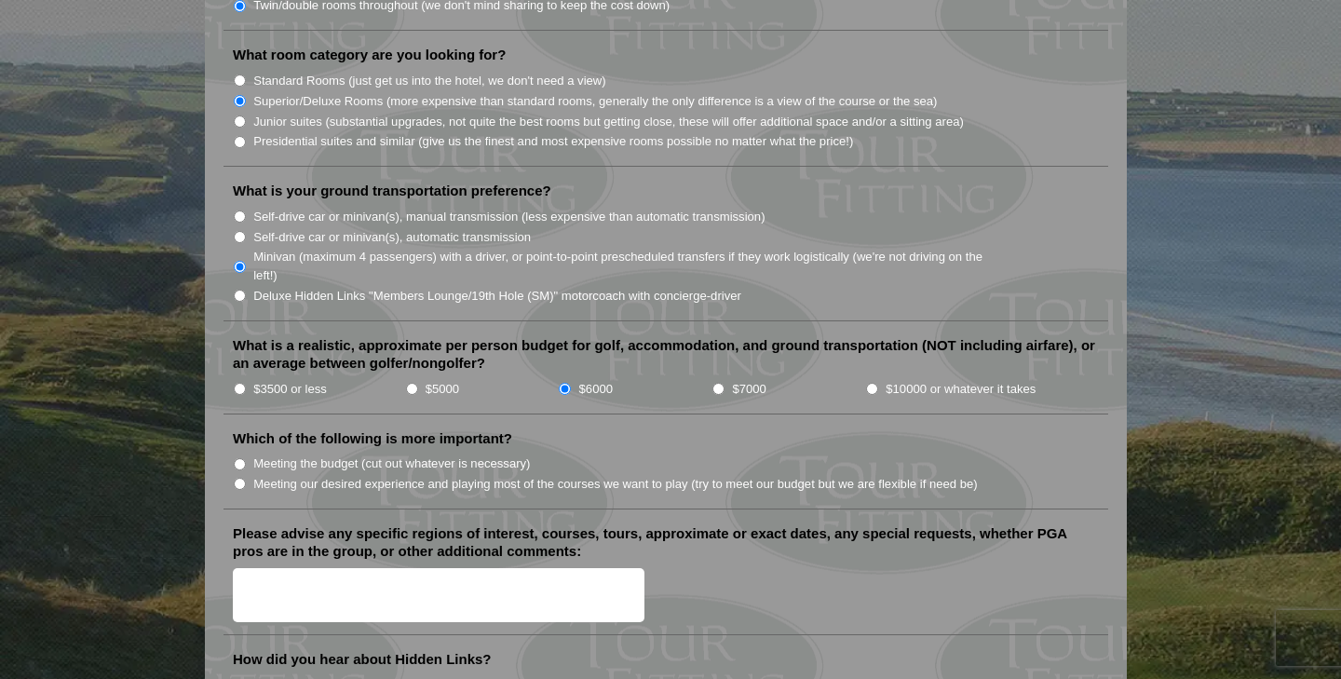
click at [242, 478] on input "Meeting our desired experience and playing most of the courses we want to play …" at bounding box center [240, 484] width 12 height 12
radio input "true"
click at [283, 591] on textarea "Please advise any specific regions of interest, courses, tours, approximate or …" at bounding box center [439, 595] width 412 height 55
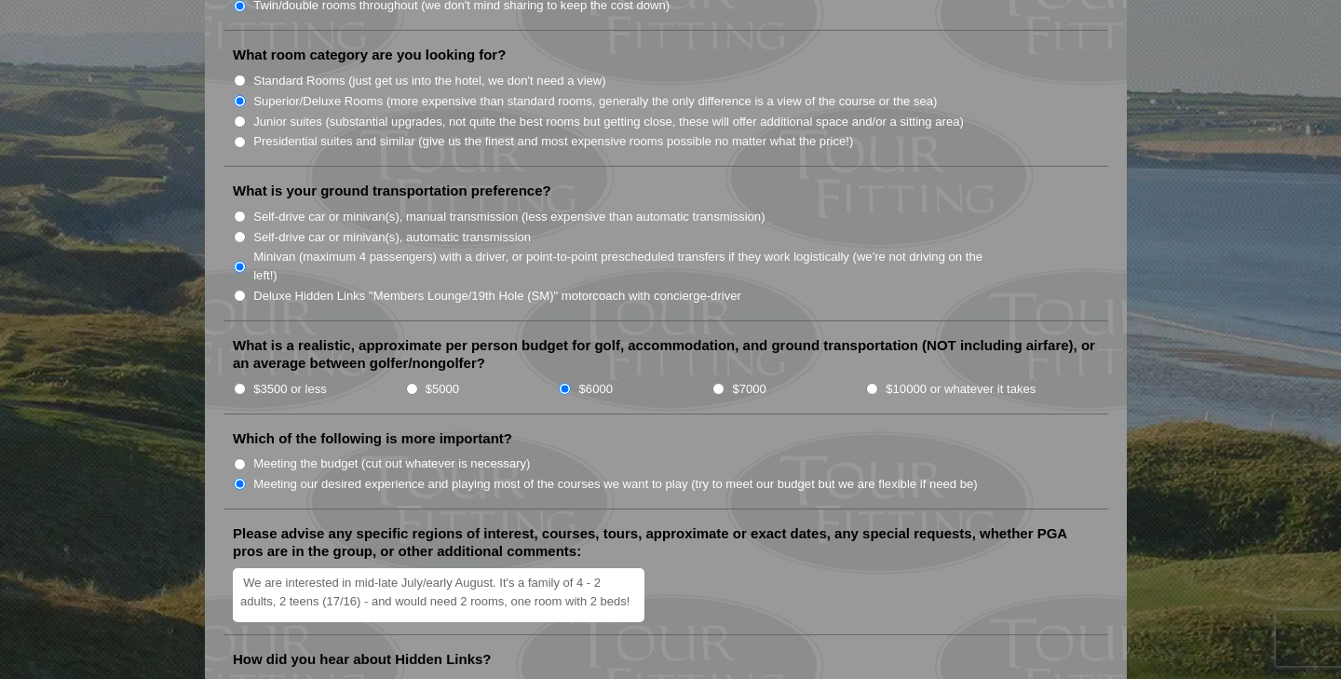
type textarea "We are interested in mid-late July/early August. It's a family of 4 - 2 adults,…"
click at [665, 568] on div "We are interested in mid-late July/early August. It's a family of 4 - 2 adults,…" at bounding box center [666, 597] width 866 height 58
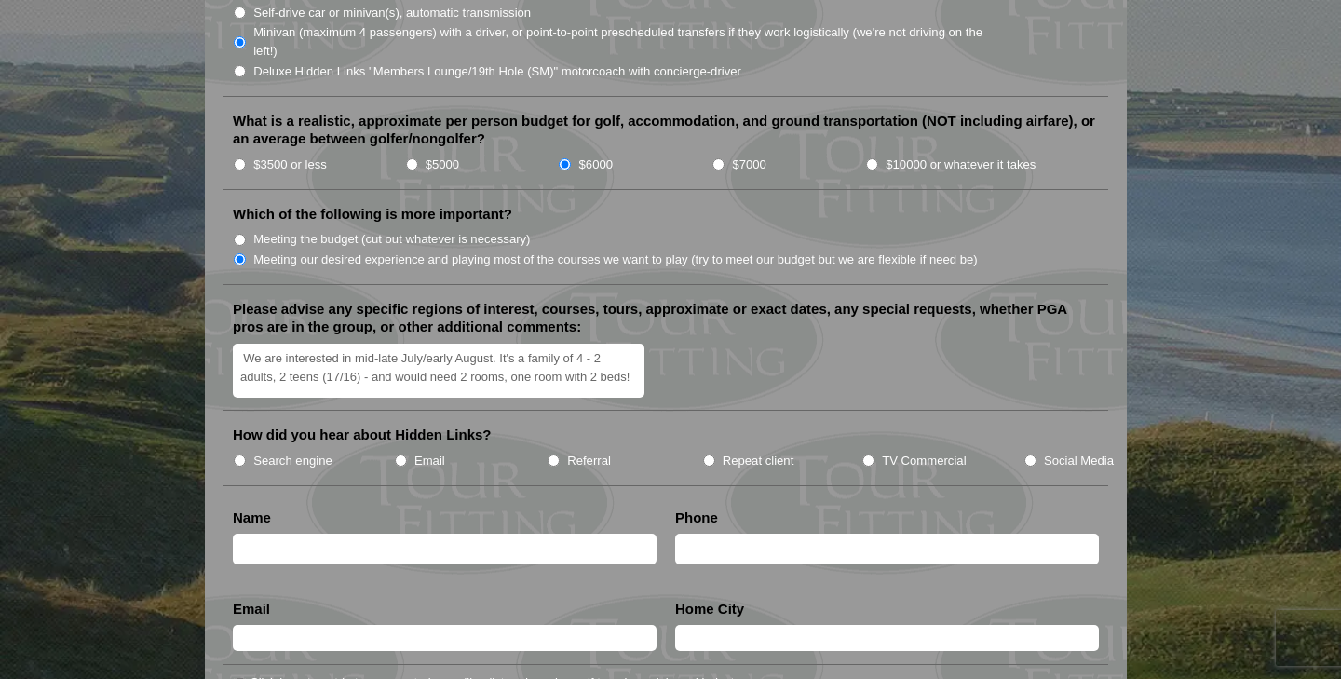
scroll to position [2124, 0]
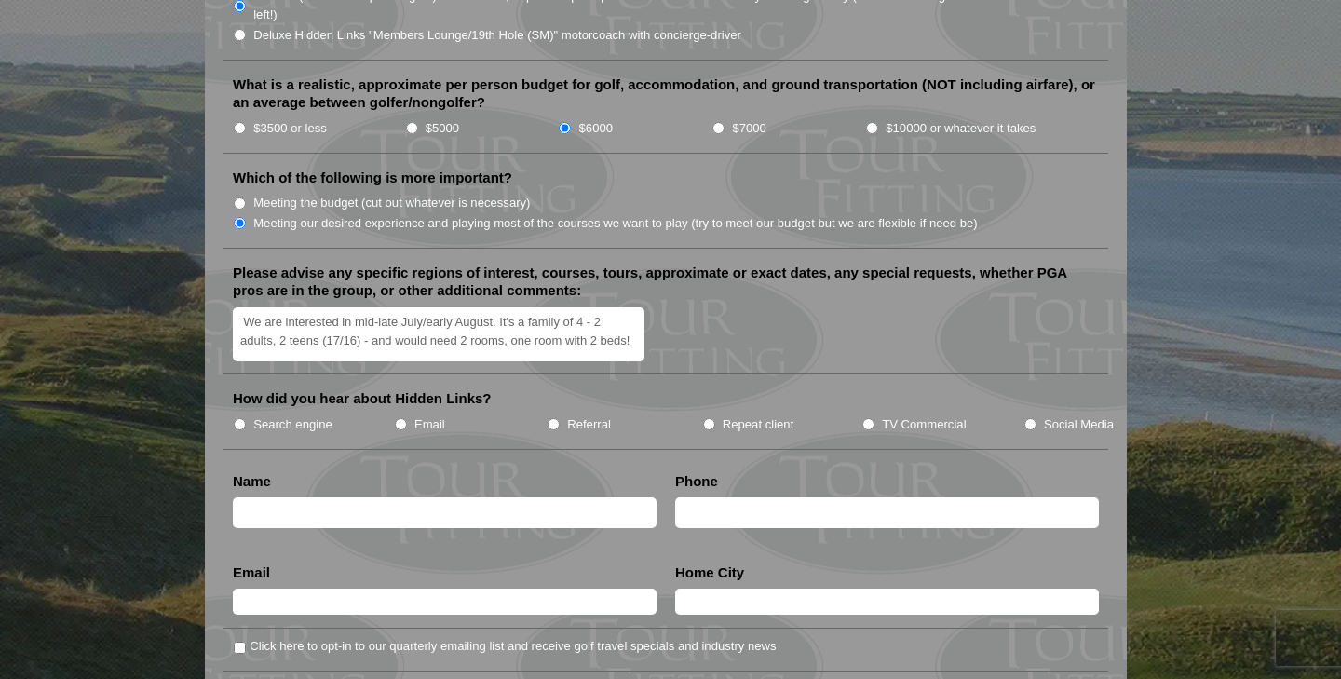
click at [243, 418] on input "Search engine" at bounding box center [240, 424] width 12 height 12
radio input "true"
click at [258, 497] on input "text" at bounding box center [445, 512] width 424 height 31
type input "p"
click at [344, 497] on input "Pam" at bounding box center [445, 512] width 424 height 31
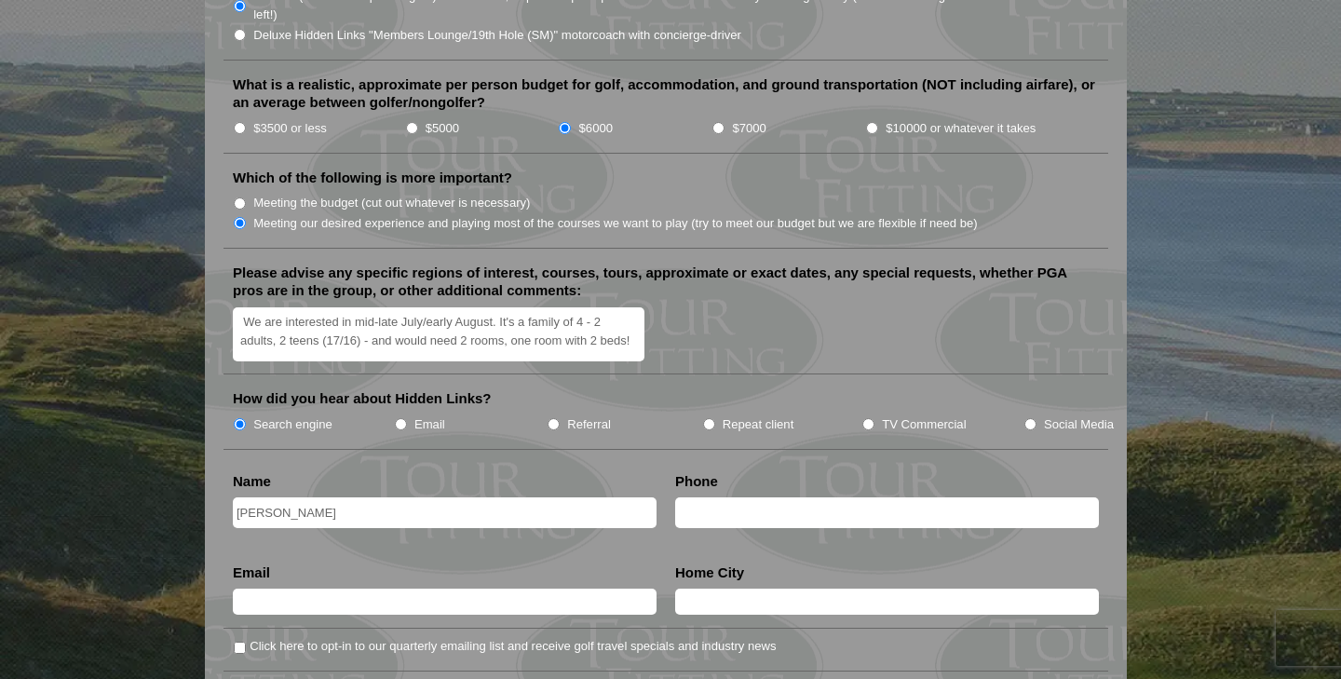
type input "Pam Handmaker"
type input "7739918906"
click at [279, 589] on input "text" at bounding box center [445, 602] width 424 height 26
type input "pjhandmaker@yahoo.com"
type input "Chicago, IL"
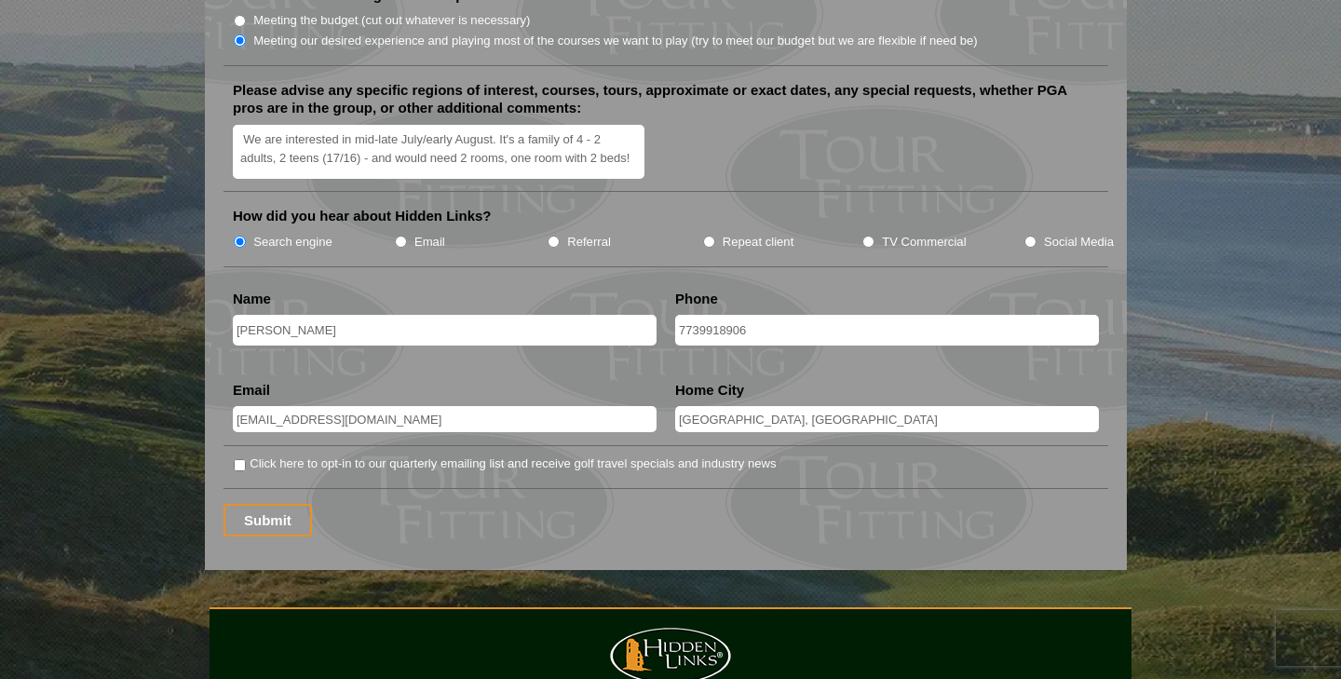
scroll to position [2310, 0]
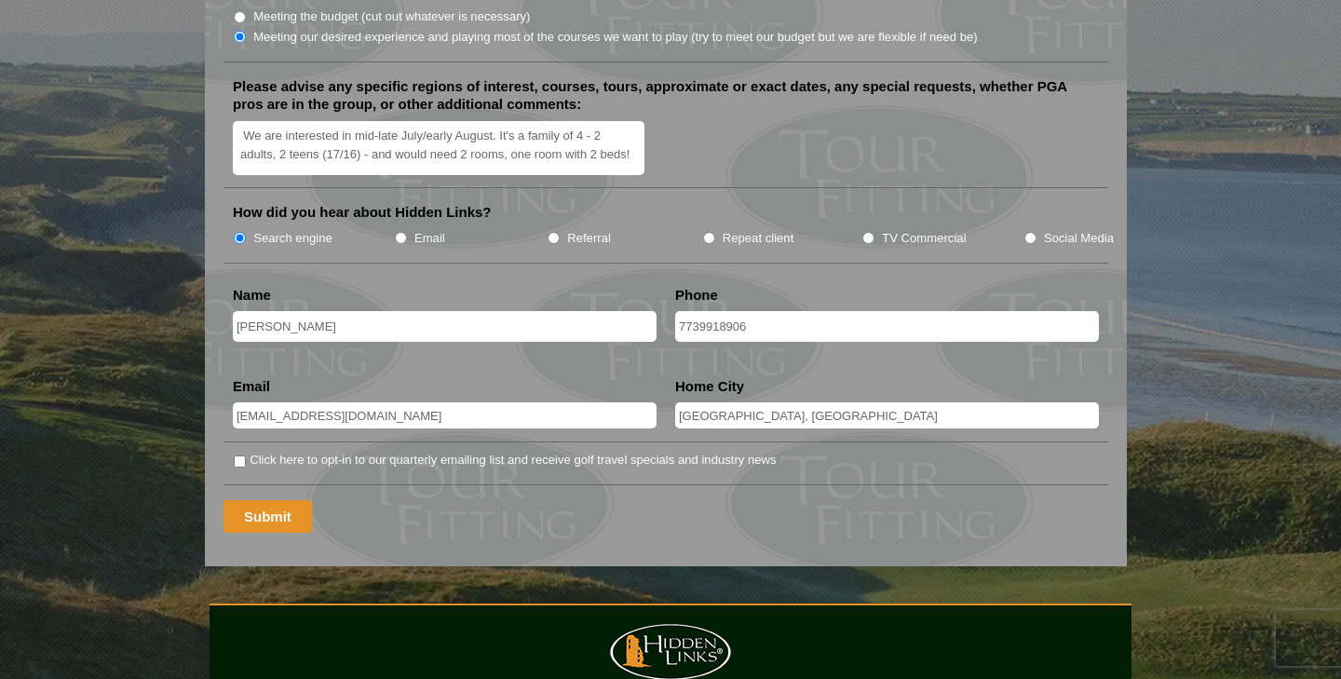
click at [268, 500] on input "Submit" at bounding box center [268, 516] width 88 height 33
